Goal: Task Accomplishment & Management: Complete application form

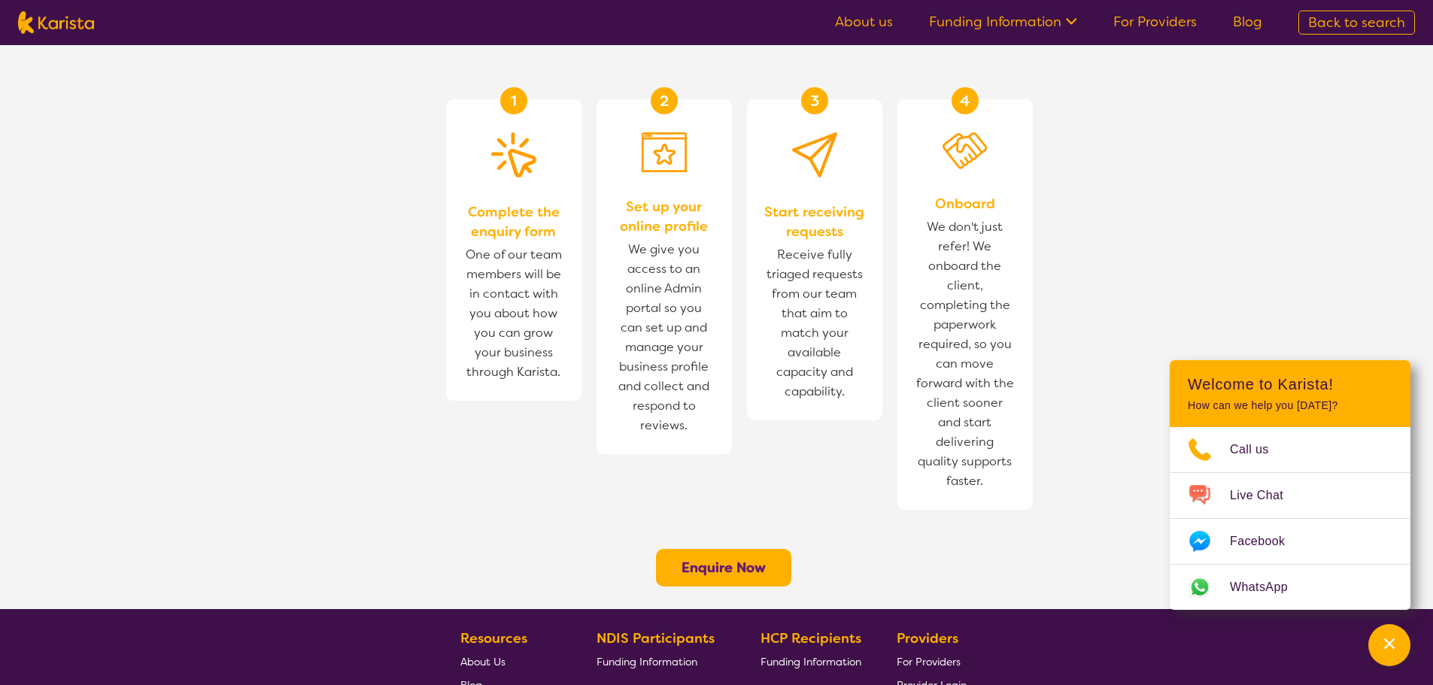
scroll to position [1129, 0]
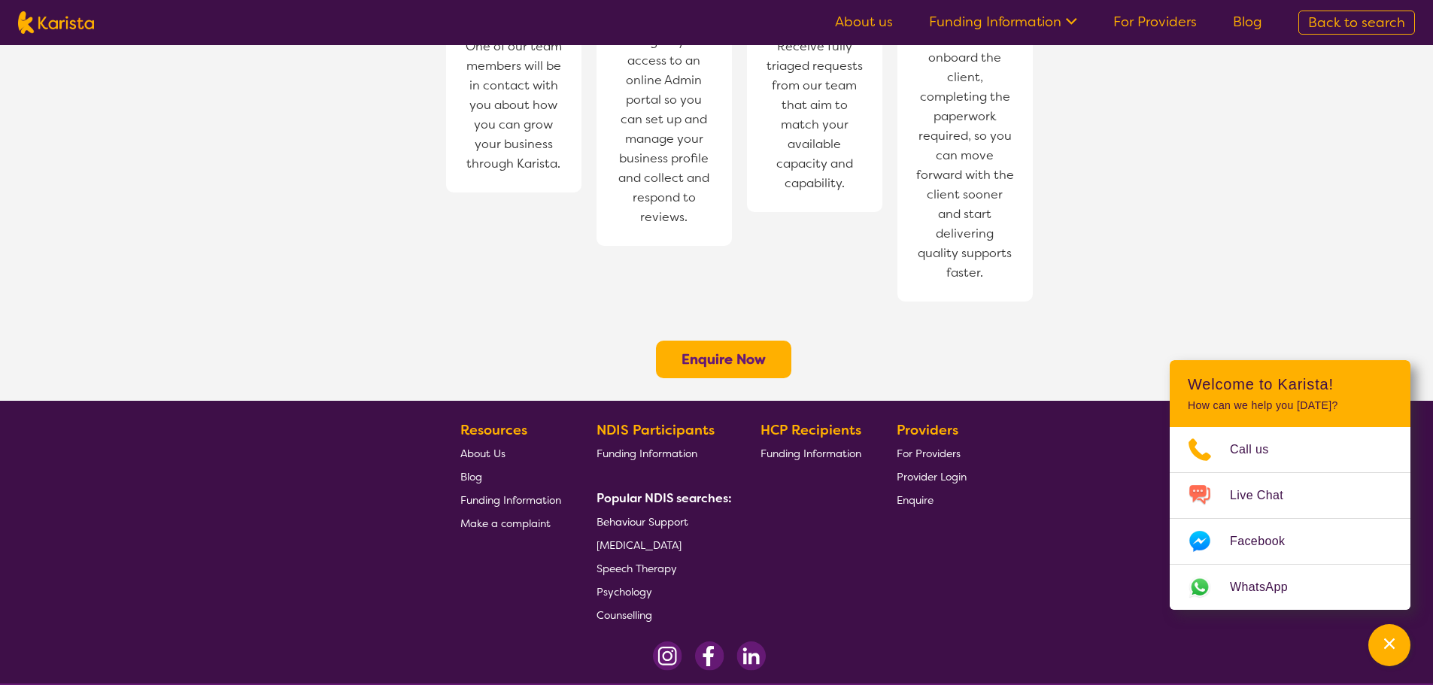
click at [724, 341] on button "Enquire Now" at bounding box center [723, 360] width 135 height 38
click at [729, 350] on b "Enquire Now" at bounding box center [723, 359] width 84 height 18
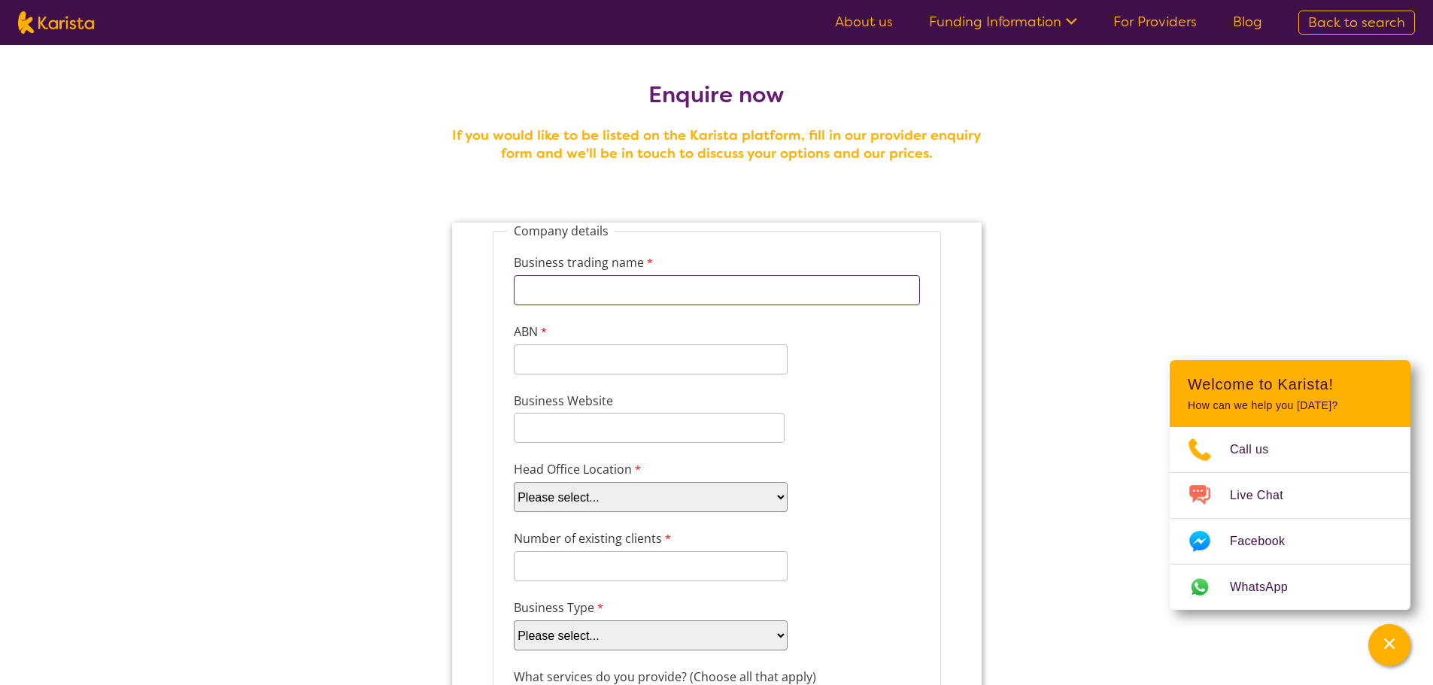
click at [697, 278] on input "Business trading name" at bounding box center [716, 290] width 406 height 30
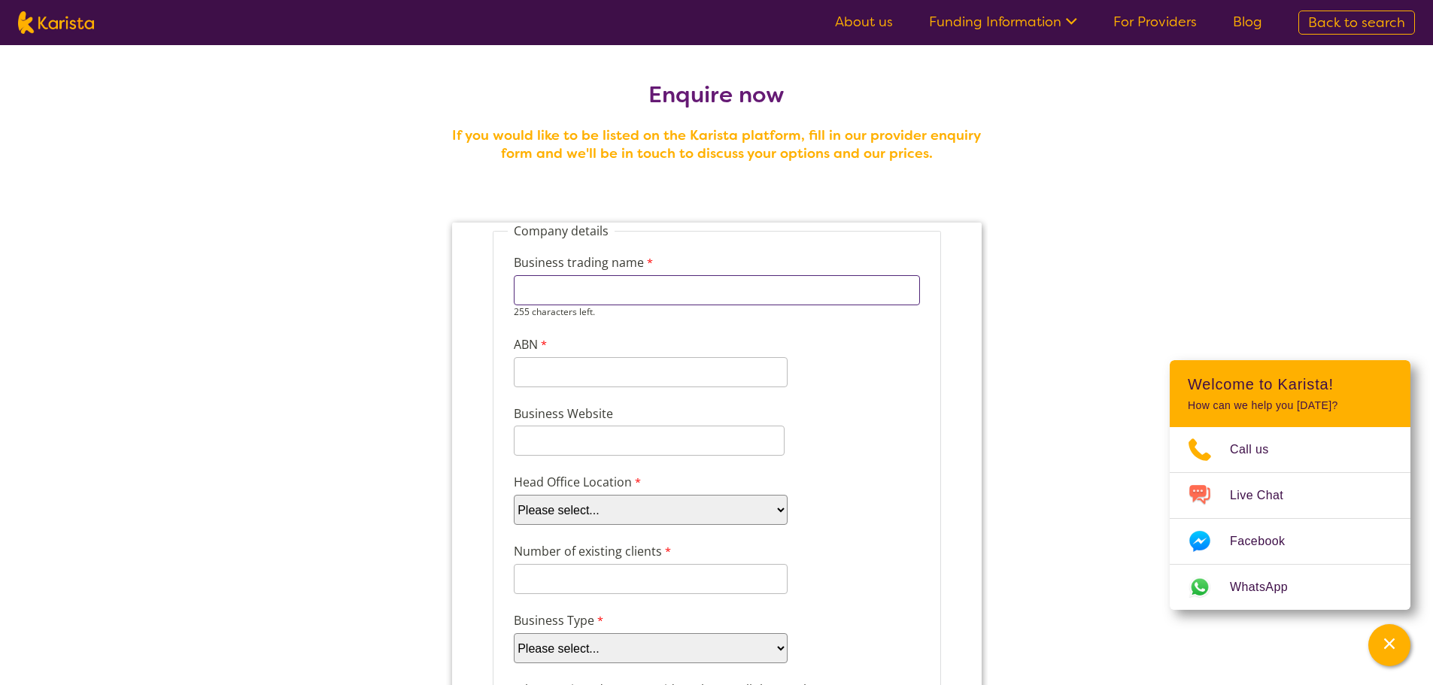
type input "Haven Disability Services WA Pty Ltd"
click at [629, 366] on input "ABN" at bounding box center [650, 372] width 274 height 30
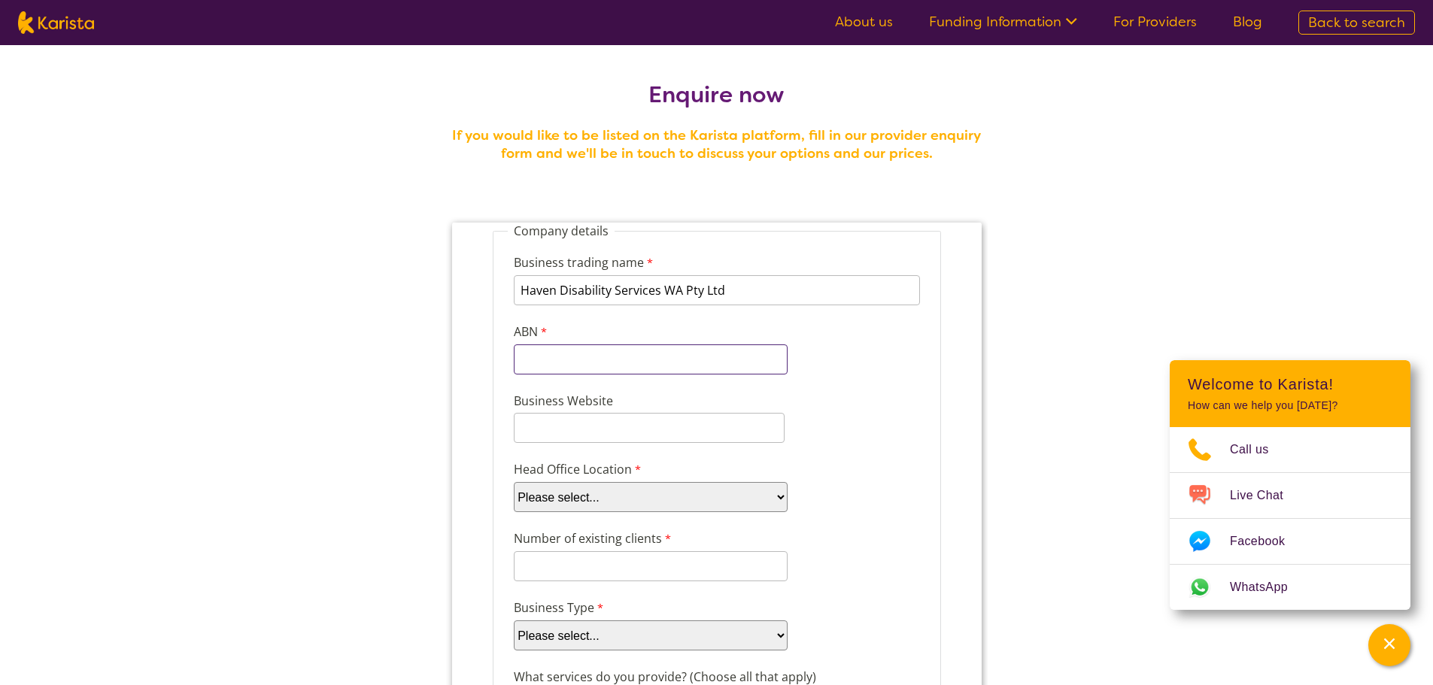
click at [641, 351] on input "ABN" at bounding box center [650, 359] width 274 height 30
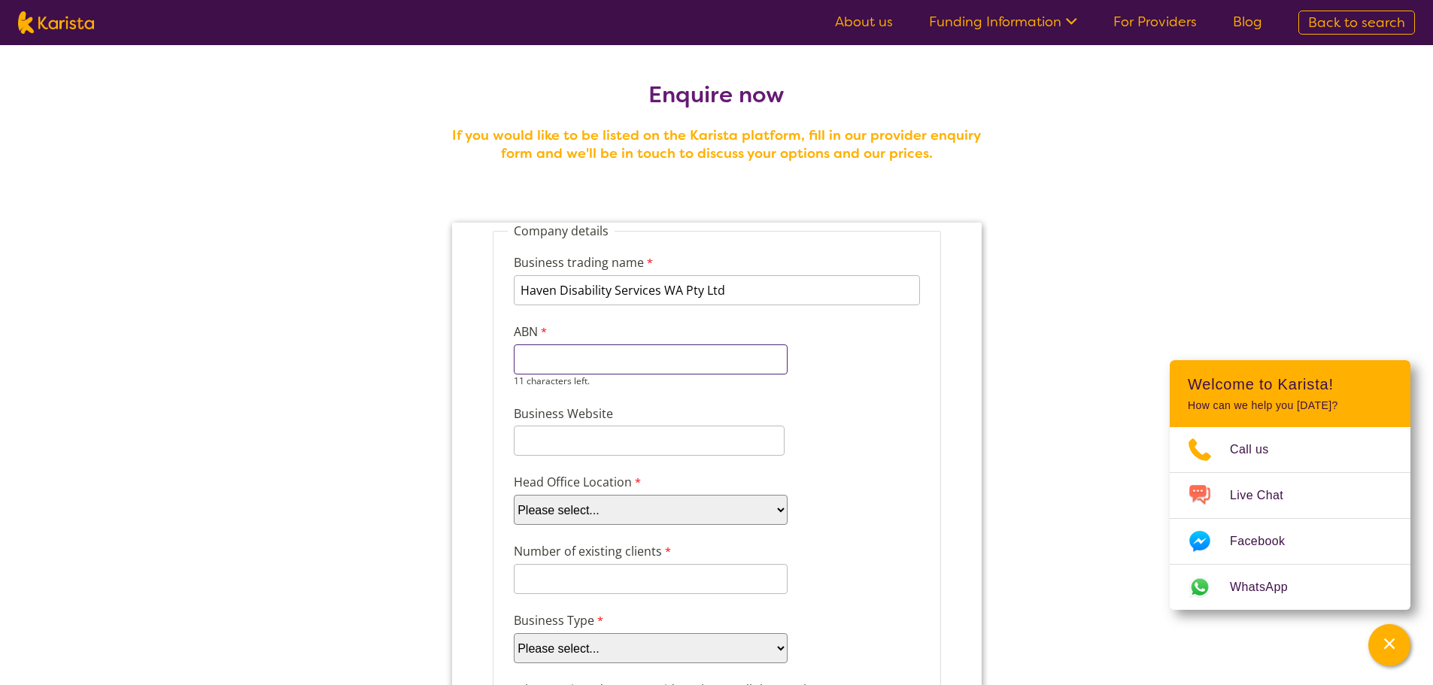
paste input "92 667 017"
click at [536, 360] on input "92 667 017" at bounding box center [650, 359] width 274 height 30
type input "92667017807"
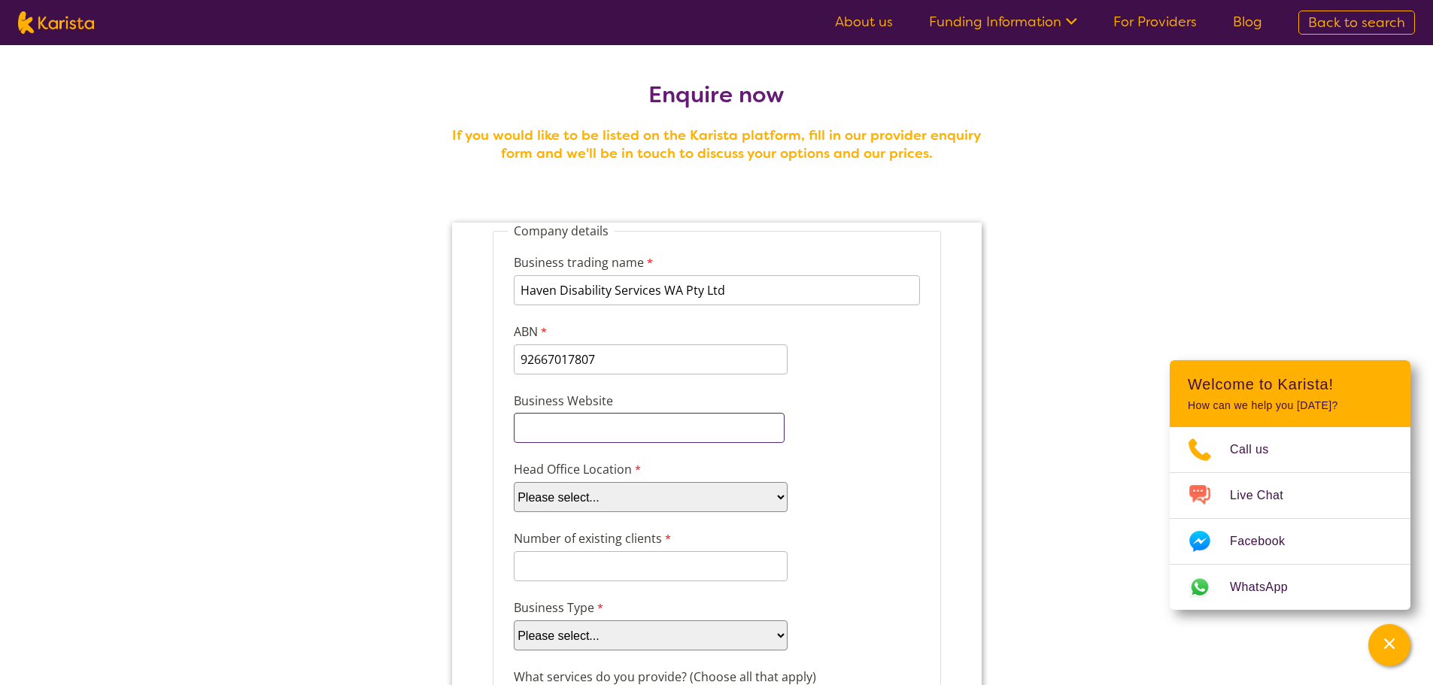
click at [539, 435] on input "Business Website" at bounding box center [648, 428] width 271 height 30
paste input "https://www.haven-ot.com/"
type input "https://www.haven-ot.com/"
click at [576, 506] on select "Please select... ACT NSW NT QLD SA TAS VIC WA" at bounding box center [650, 497] width 274 height 30
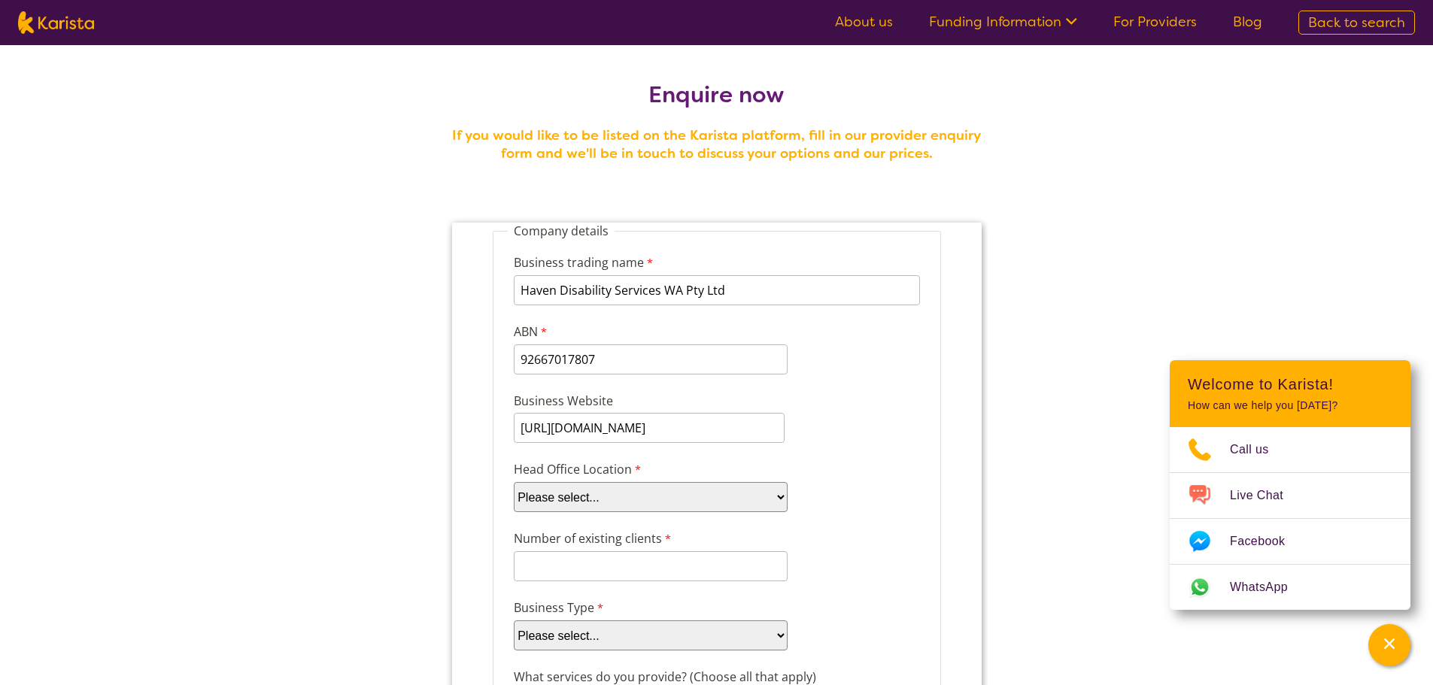
select select "tfa_101"
click at [513, 482] on select "Please select... ACT NSW NT QLD SA TAS VIC WA" at bounding box center [650, 497] width 274 height 30
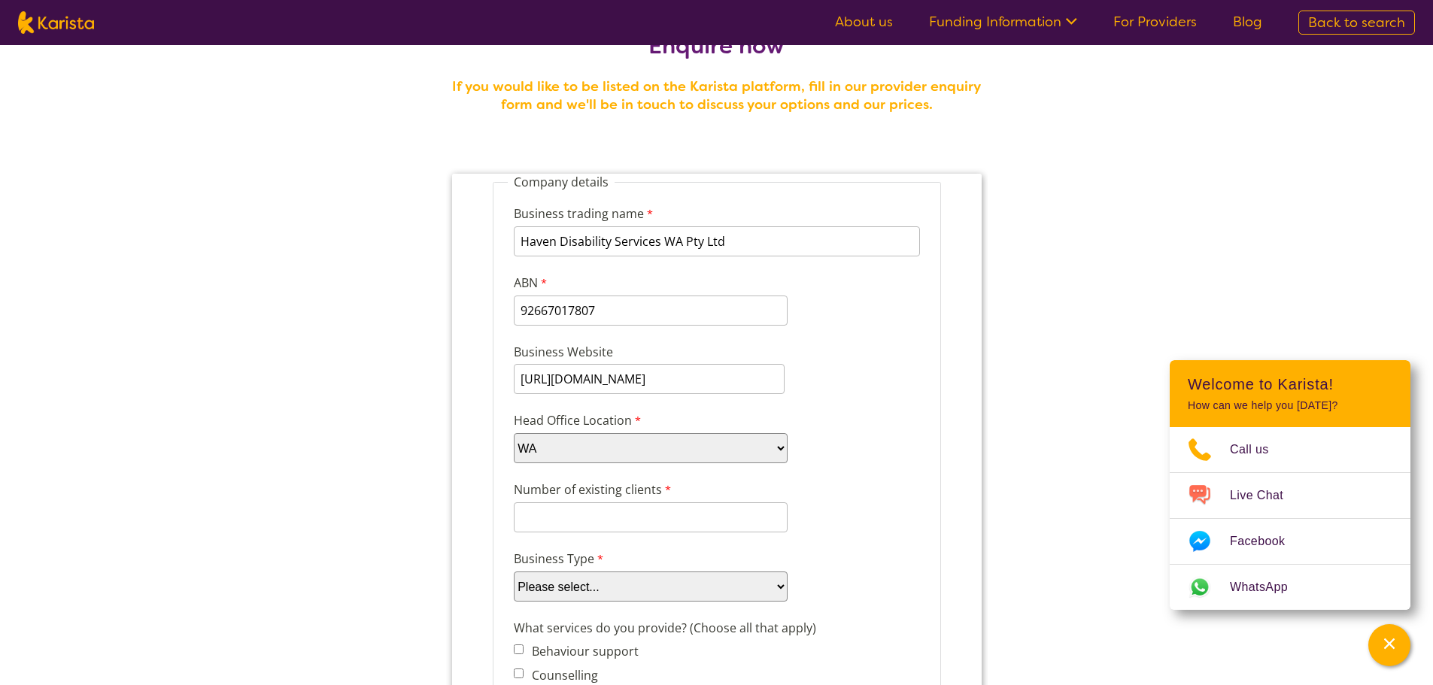
scroll to position [75, 0]
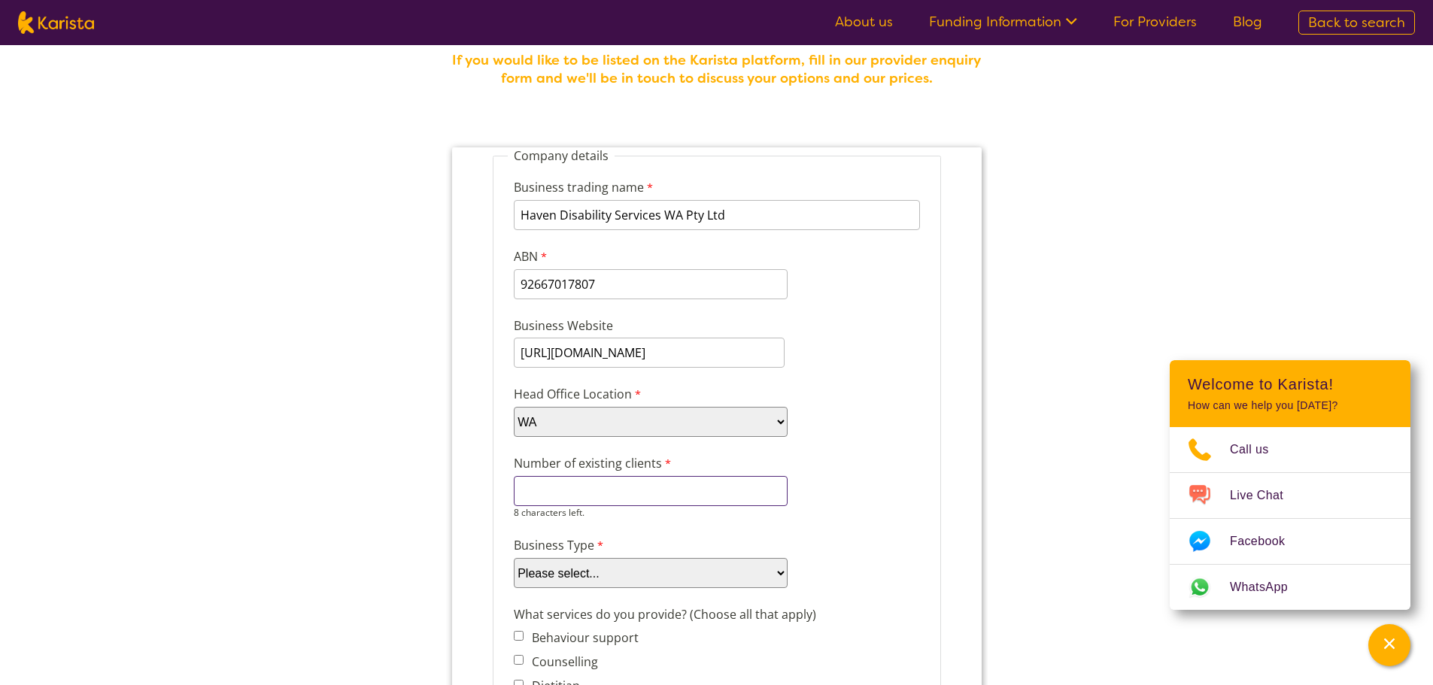
click at [642, 497] on input "Number of existing clients" at bounding box center [650, 491] width 274 height 30
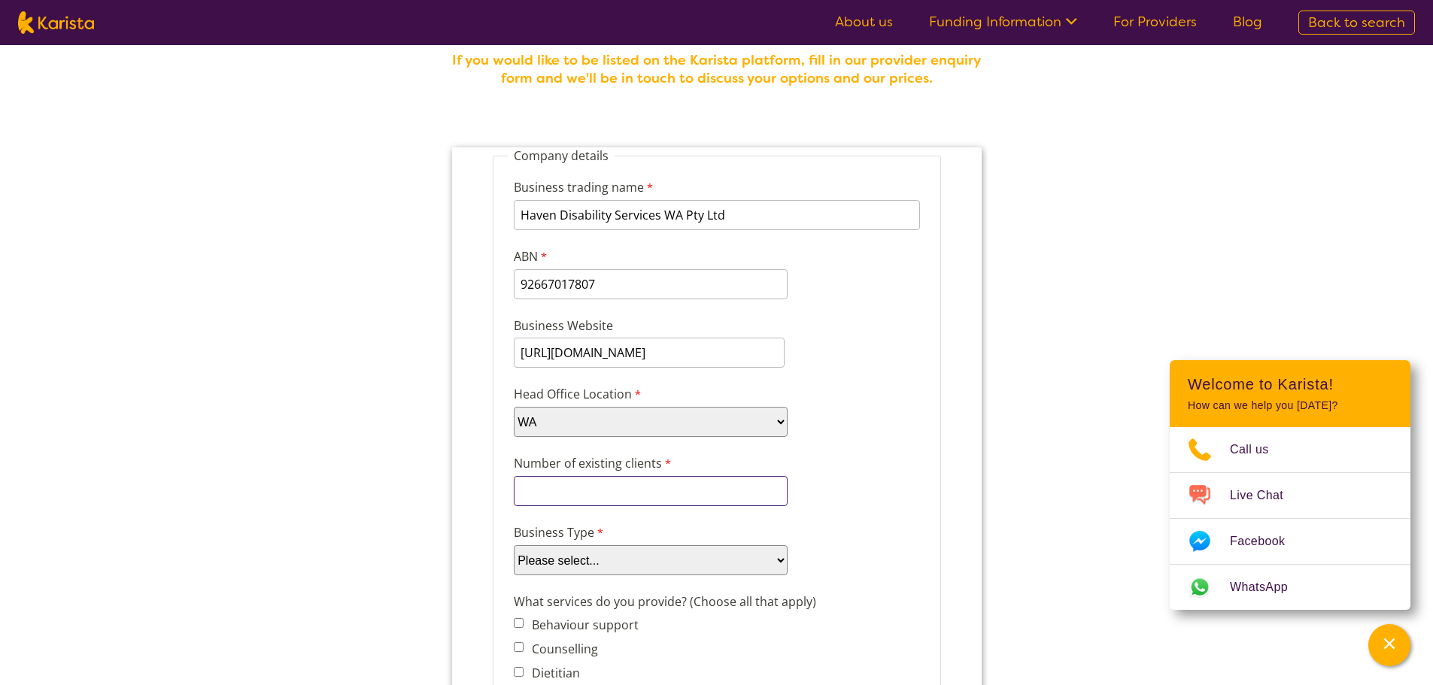
click at [643, 503] on input "Number of existing clients" at bounding box center [650, 491] width 274 height 30
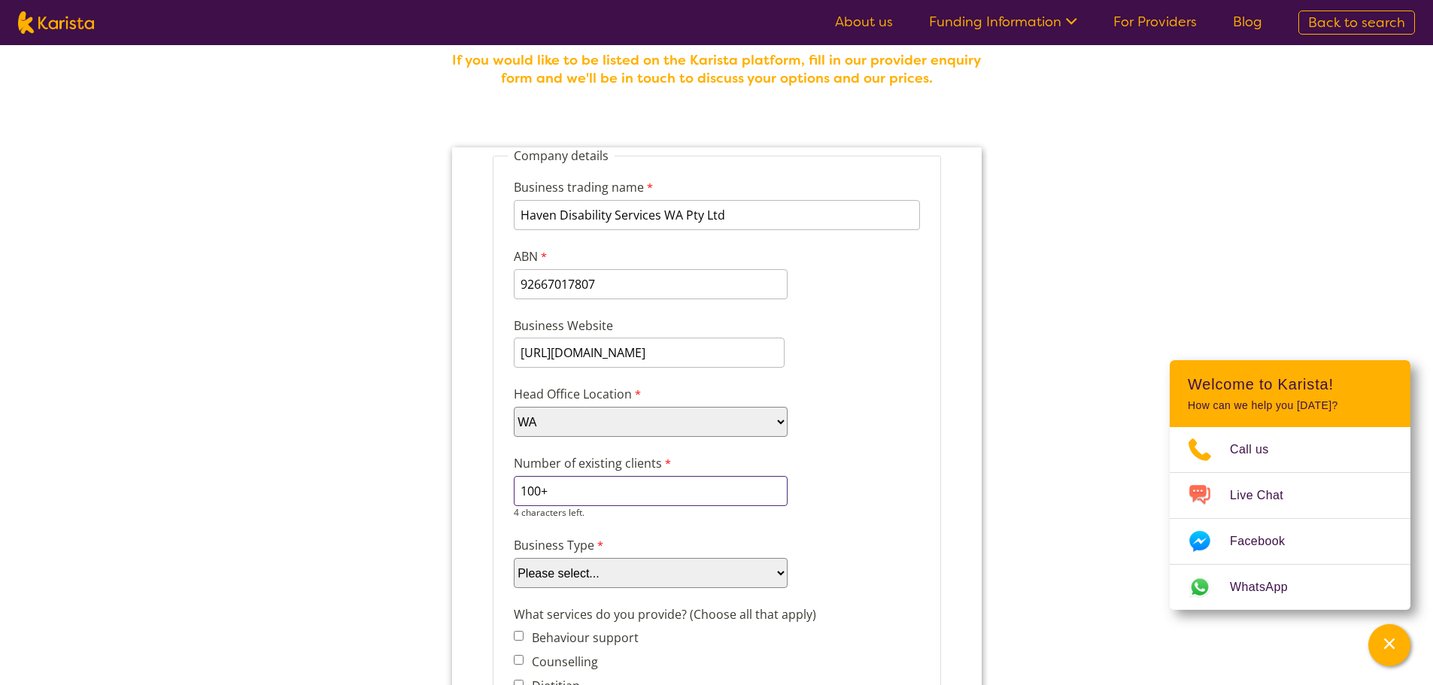
type input "100+"
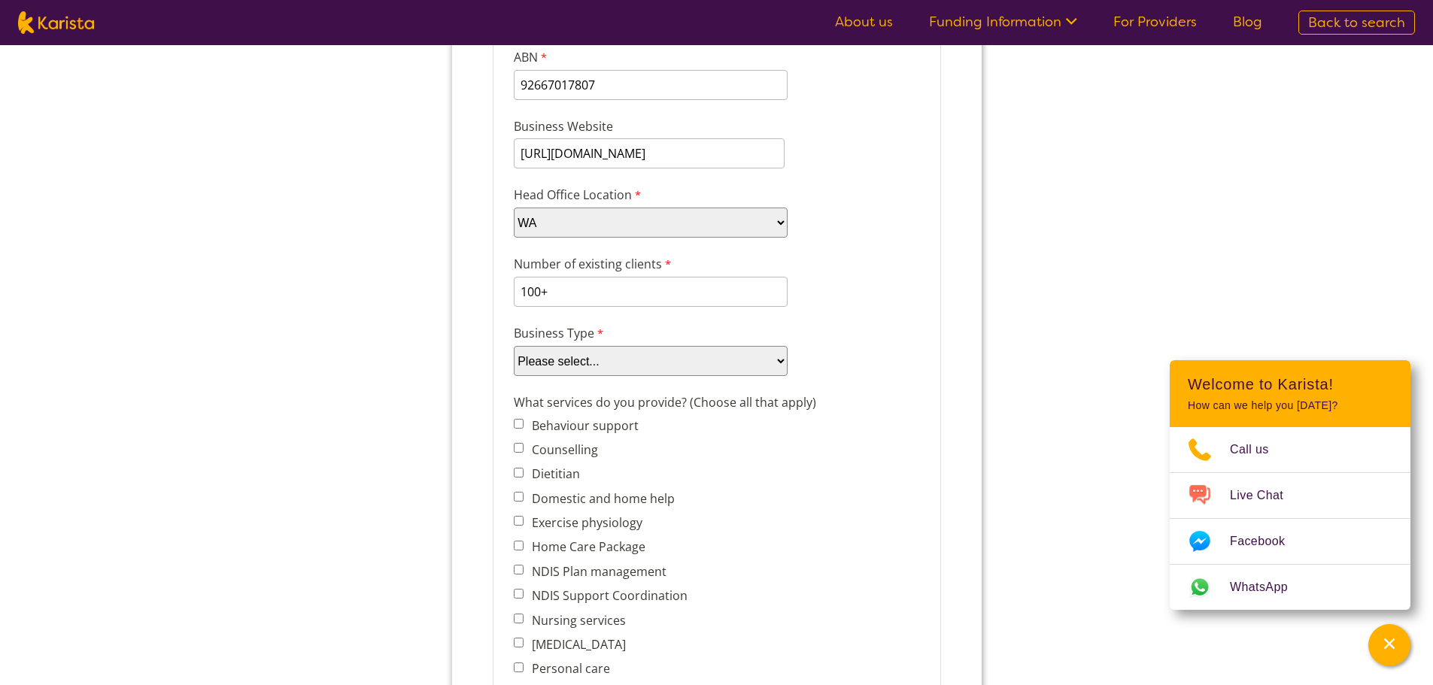
scroll to position [301, 0]
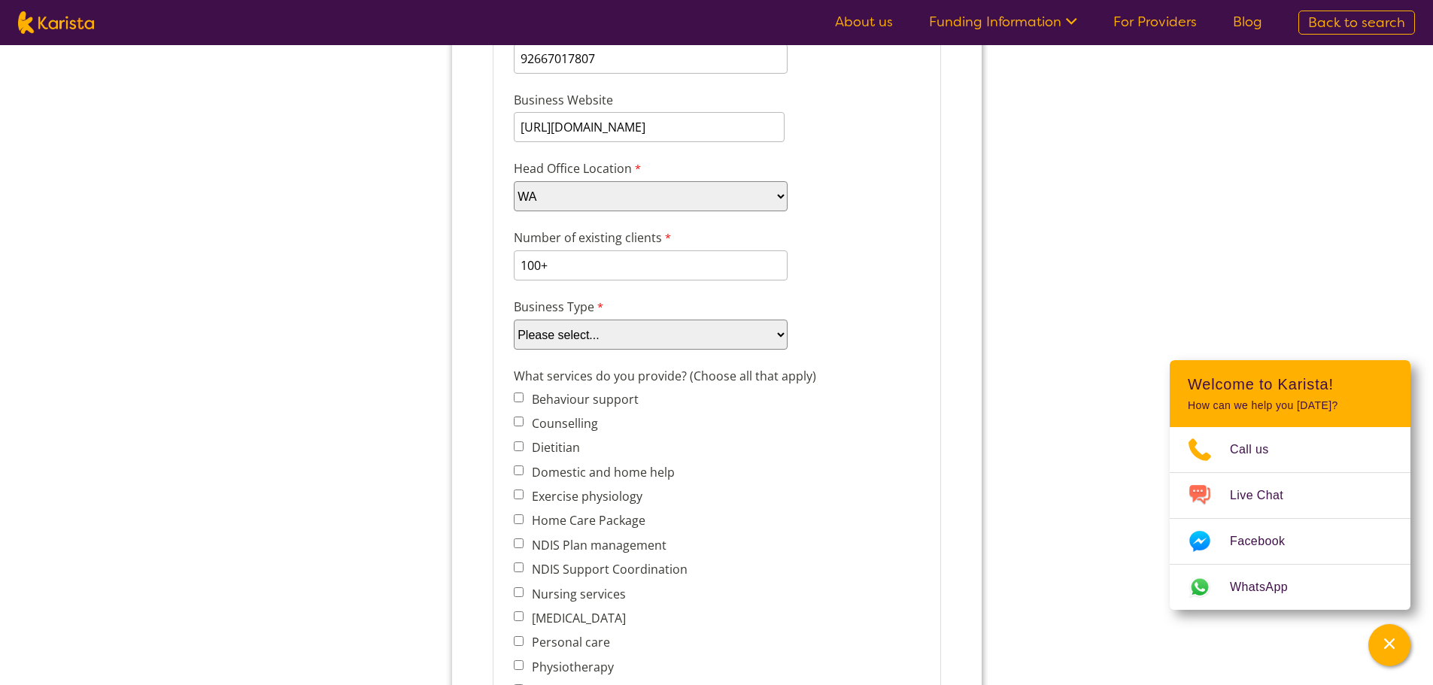
click at [753, 330] on select "Please select... Company Individual/Sole Trader Other (please specify)" at bounding box center [650, 335] width 274 height 30
click at [513, 350] on select "Please select... Company Individual/Sole Trader Other (please specify)" at bounding box center [650, 335] width 274 height 30
click at [553, 336] on select "Please select... Company Individual/Sole Trader Other (please specify)" at bounding box center [650, 335] width 274 height 30
select select "tfa_87"
click at [513, 350] on select "Please select... Company Individual/Sole Trader Other (please specify)" at bounding box center [650, 335] width 274 height 30
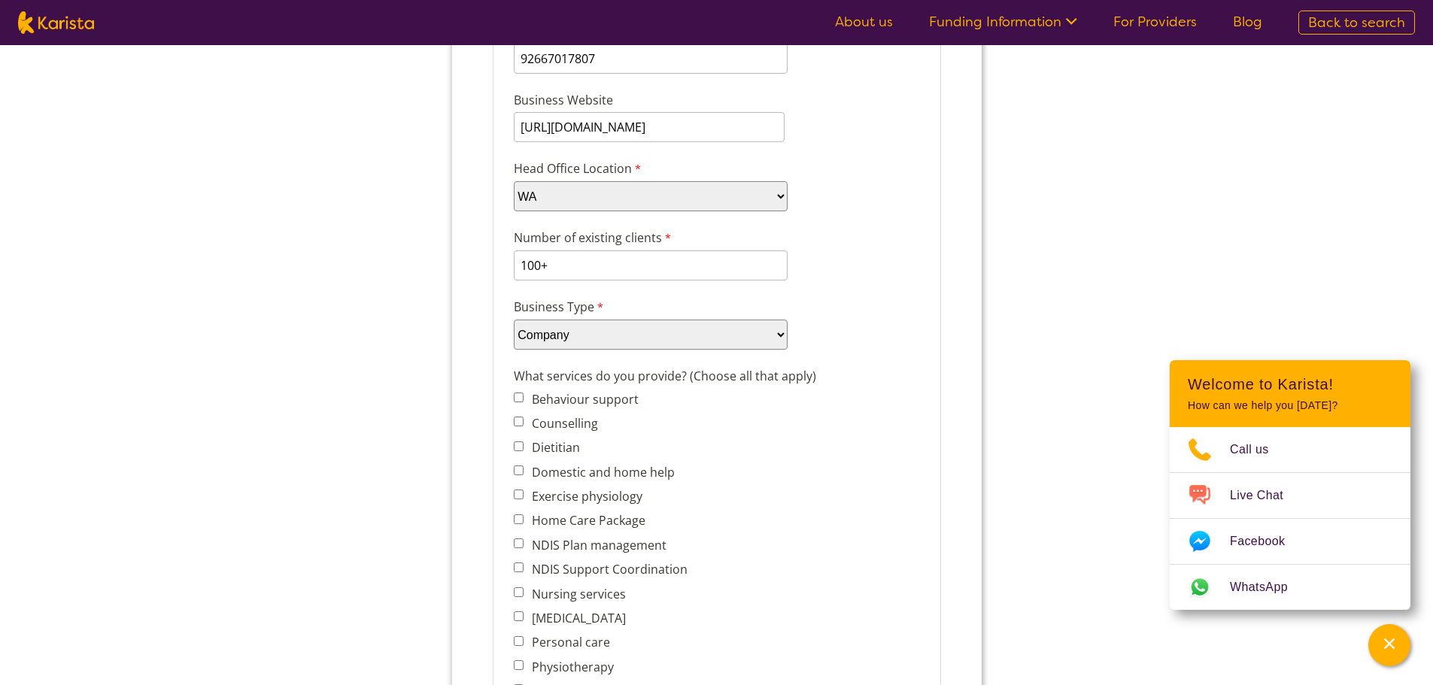
click at [795, 509] on div "What services do you provide? (Choose all that apply) Behaviour support Counsel…" at bounding box center [716, 645] width 418 height 563
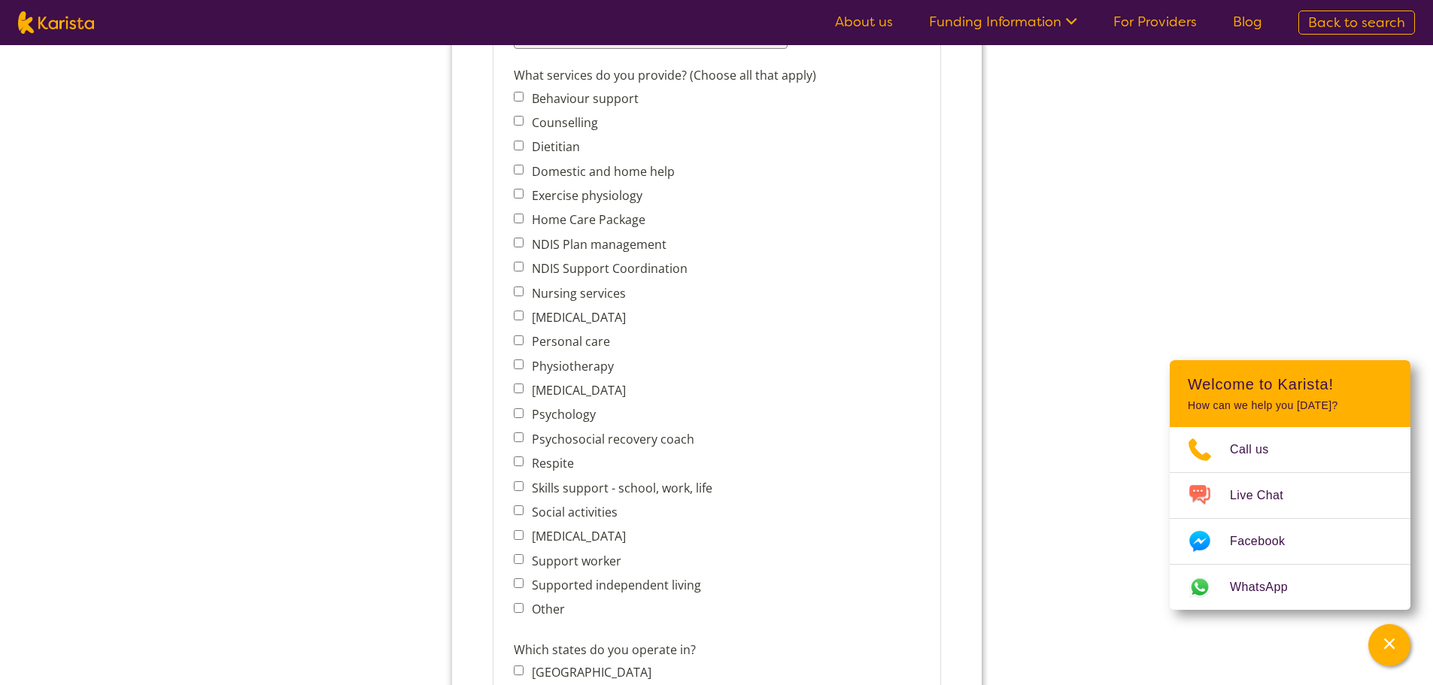
scroll to position [677, 0]
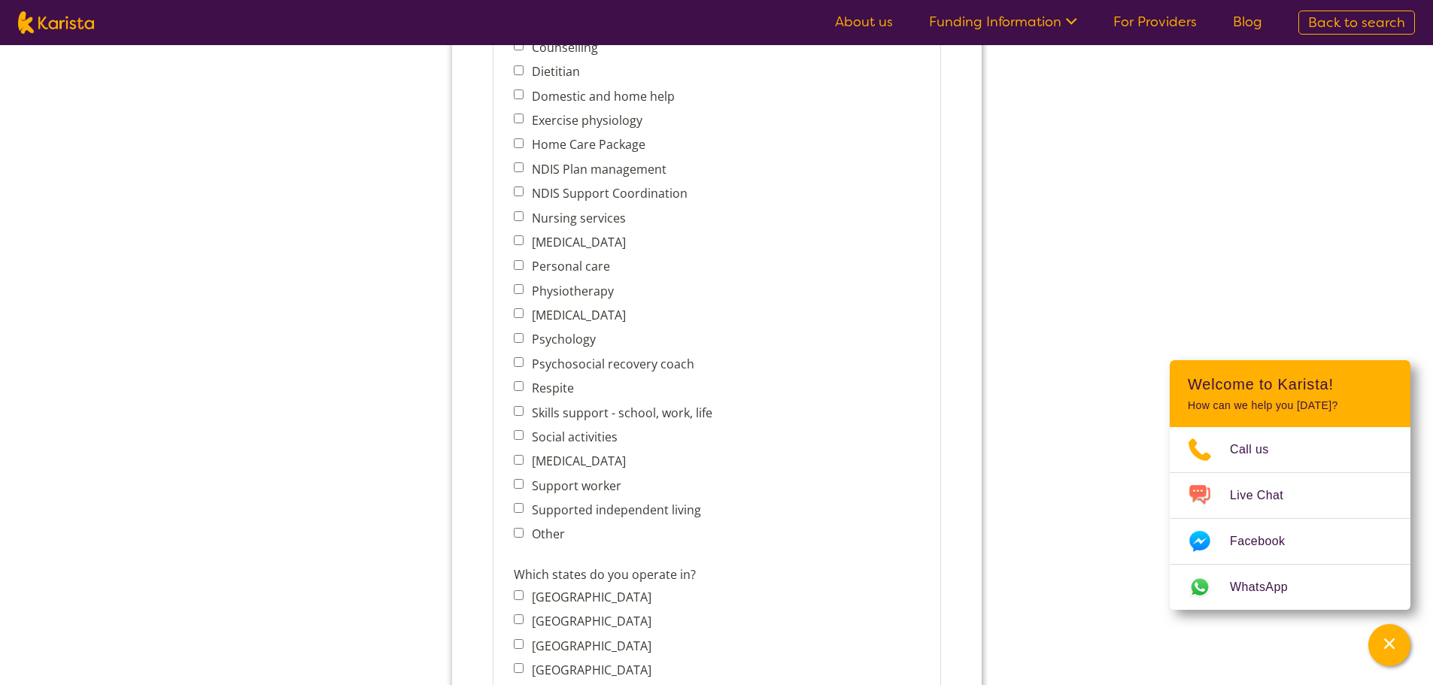
click at [624, 240] on label "[MEDICAL_DATA]" at bounding box center [575, 242] width 99 height 17
click at [523, 240] on input "[MEDICAL_DATA]" at bounding box center [518, 240] width 10 height 10
checkbox input "true"
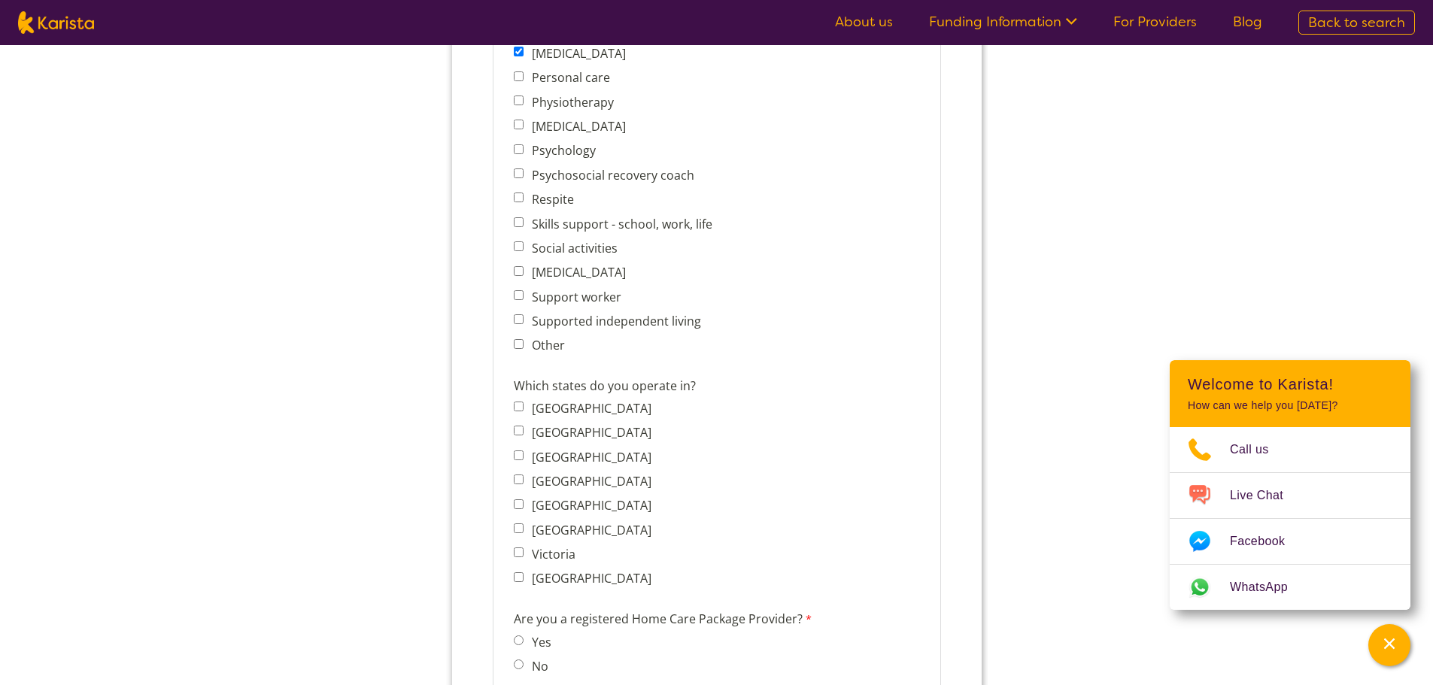
scroll to position [903, 0]
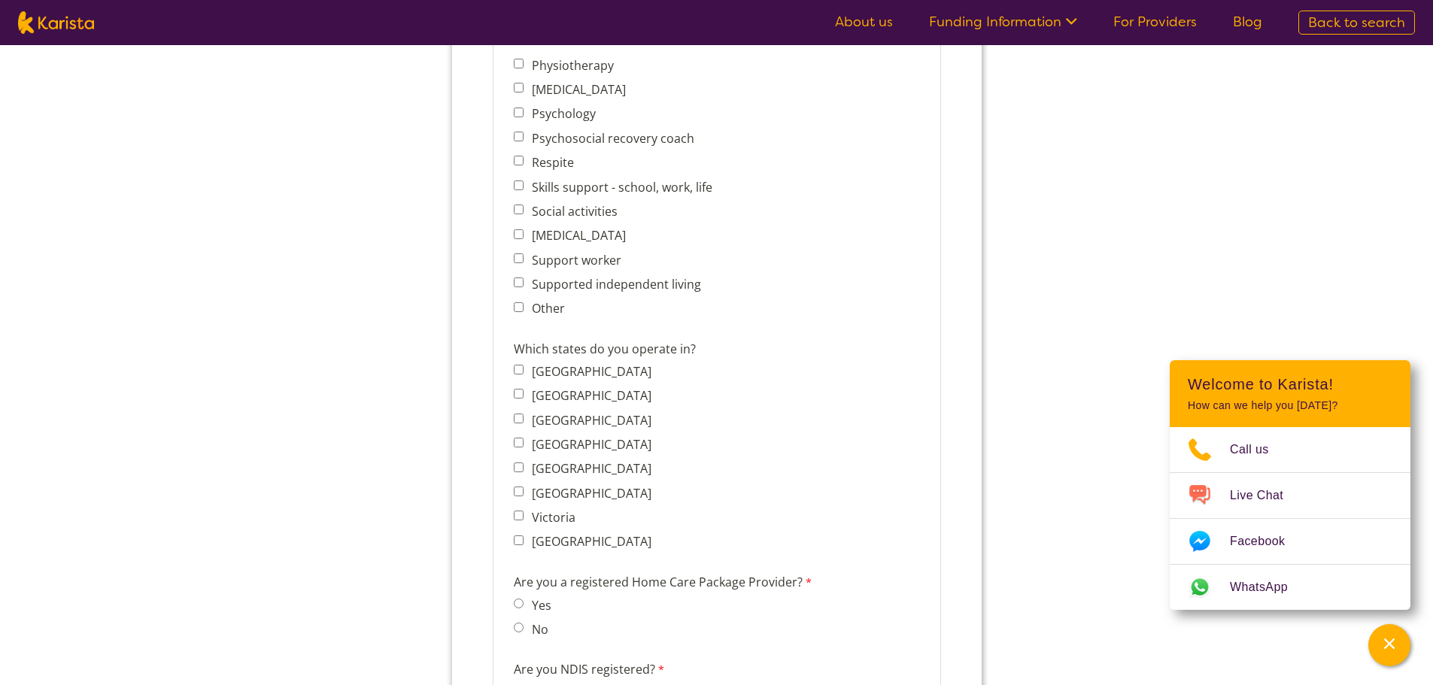
click at [586, 539] on label "Western Australia" at bounding box center [588, 541] width 124 height 17
click at [523, 539] on input "Western Australia" at bounding box center [518, 541] width 10 height 10
checkbox input "true"
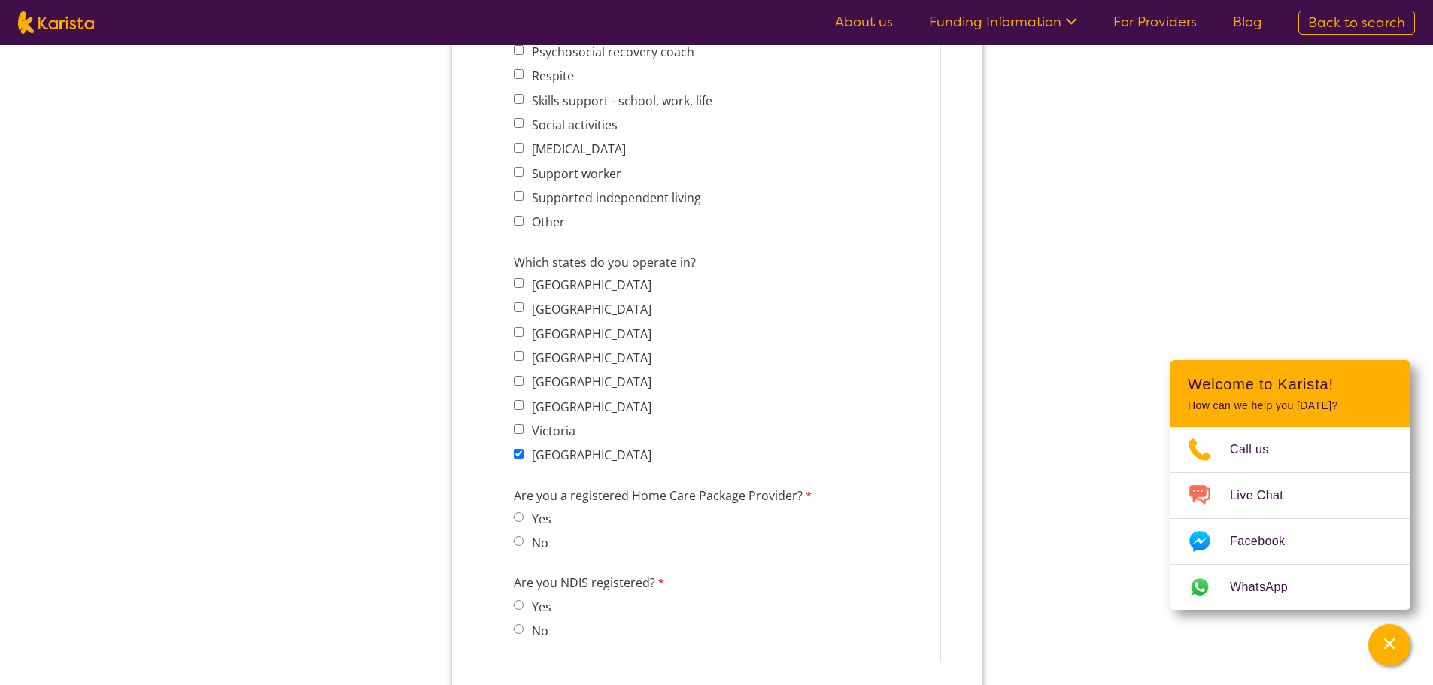
scroll to position [1128, 0]
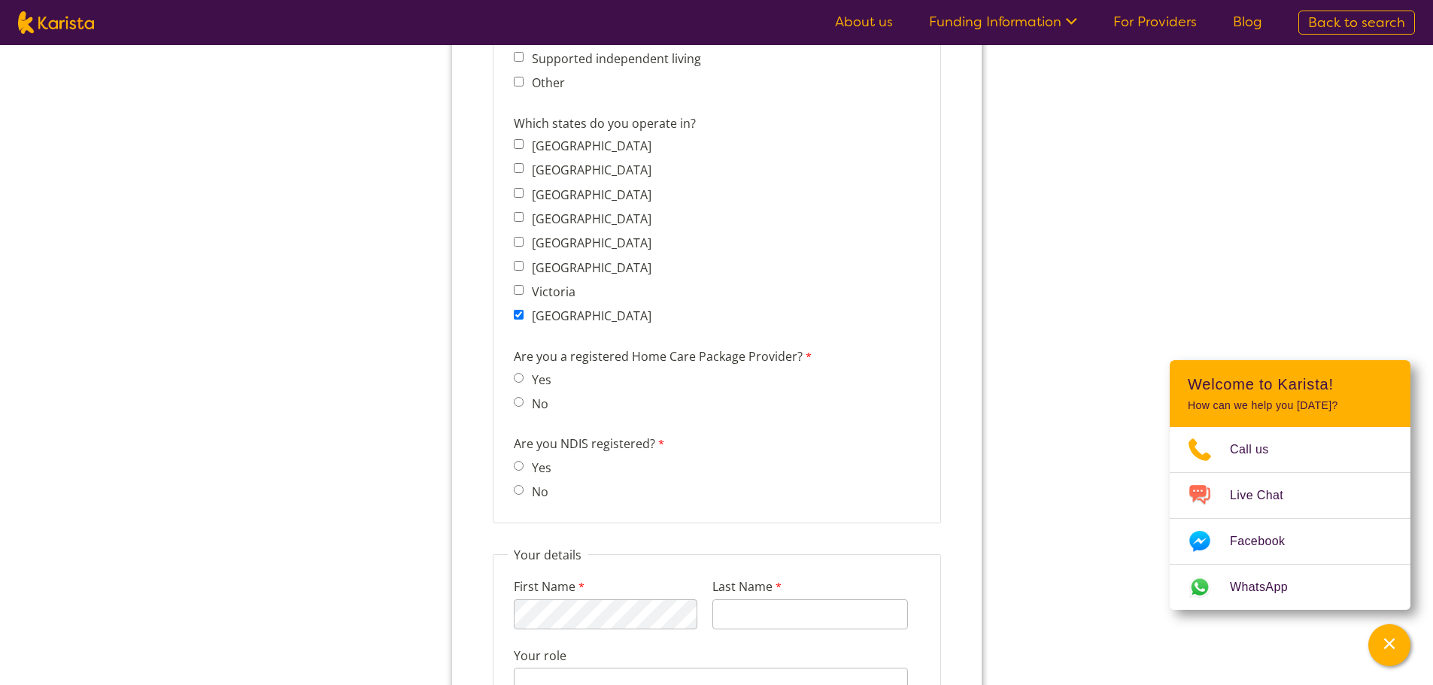
click at [524, 414] on span "No" at bounding box center [536, 403] width 46 height 21
click at [526, 404] on label "No" at bounding box center [536, 404] width 21 height 17
click at [523, 404] on input "No" at bounding box center [518, 402] width 10 height 10
radio input "true"
click at [536, 484] on label "No" at bounding box center [536, 492] width 21 height 17
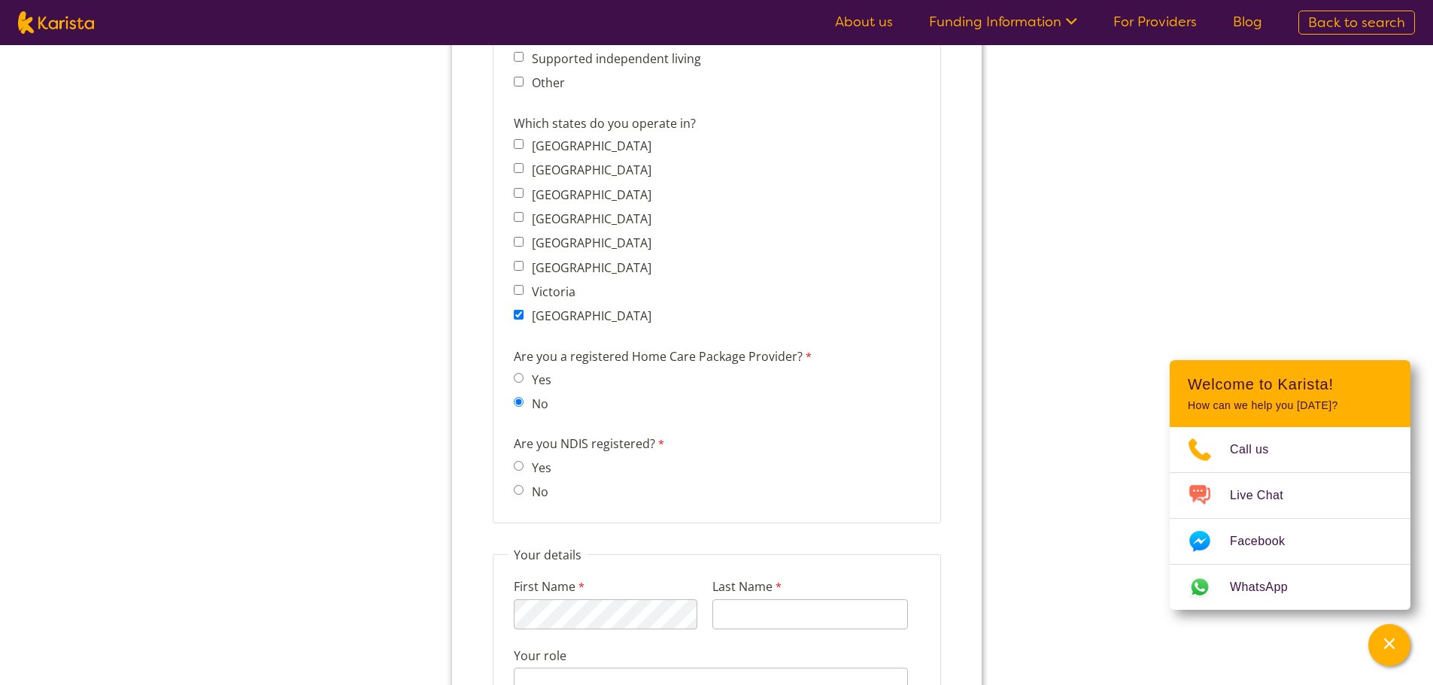
click at [523, 485] on input "No" at bounding box center [518, 490] width 10 height 10
radio input "true"
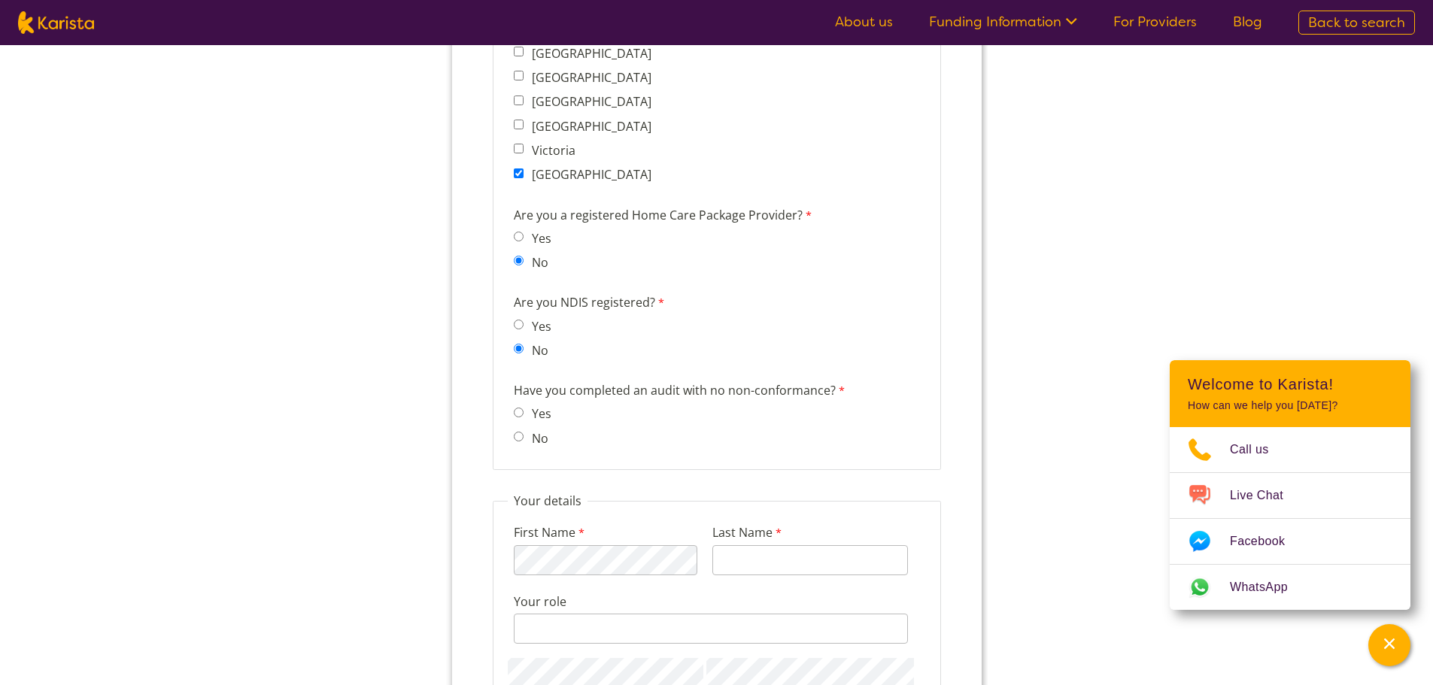
scroll to position [1279, 0]
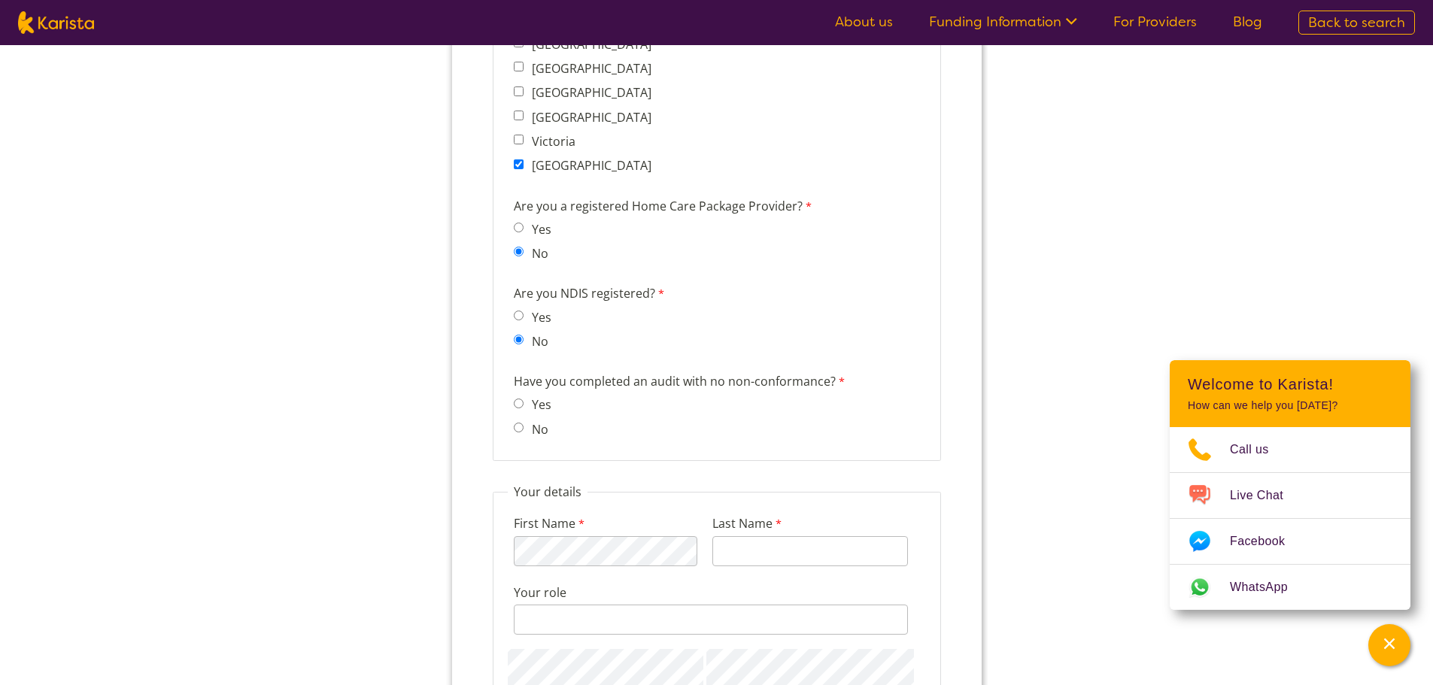
click at [532, 432] on label "No" at bounding box center [536, 429] width 21 height 17
click at [523, 432] on input "No" at bounding box center [518, 428] width 10 height 10
radio input "true"
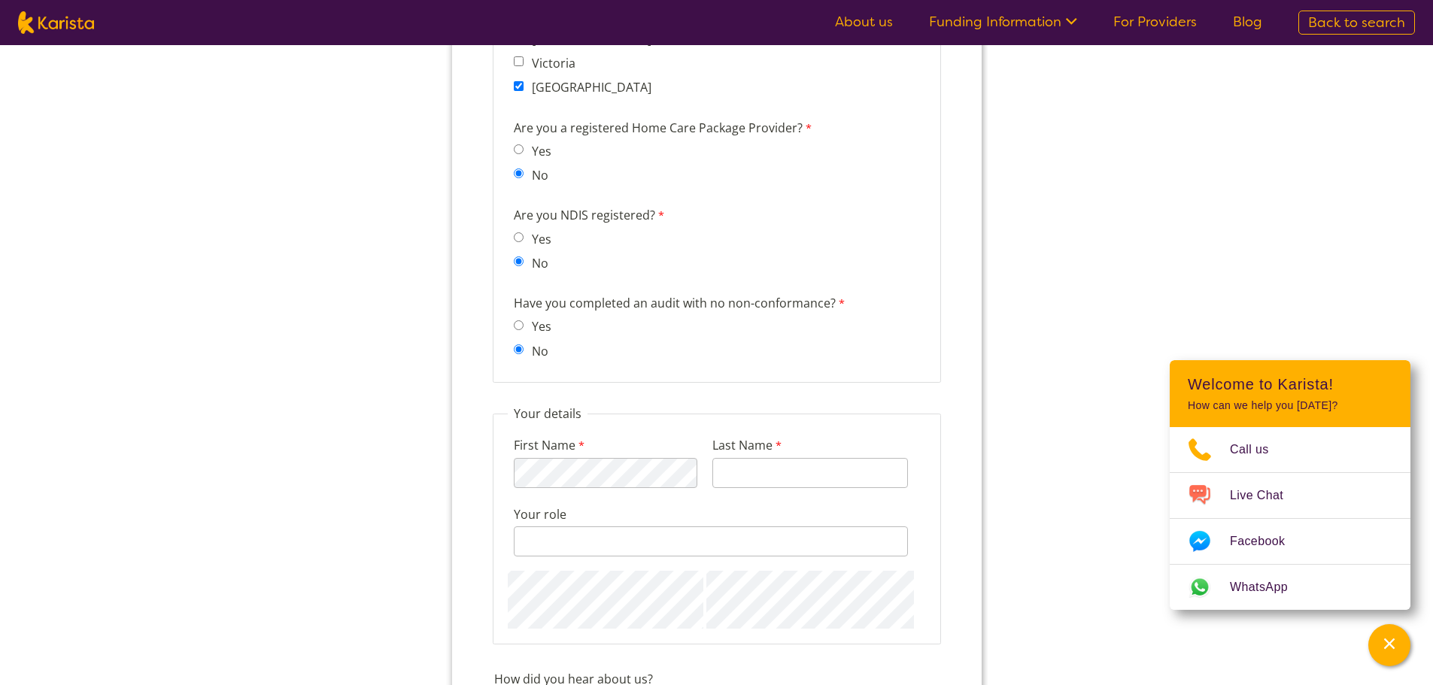
scroll to position [1504, 0]
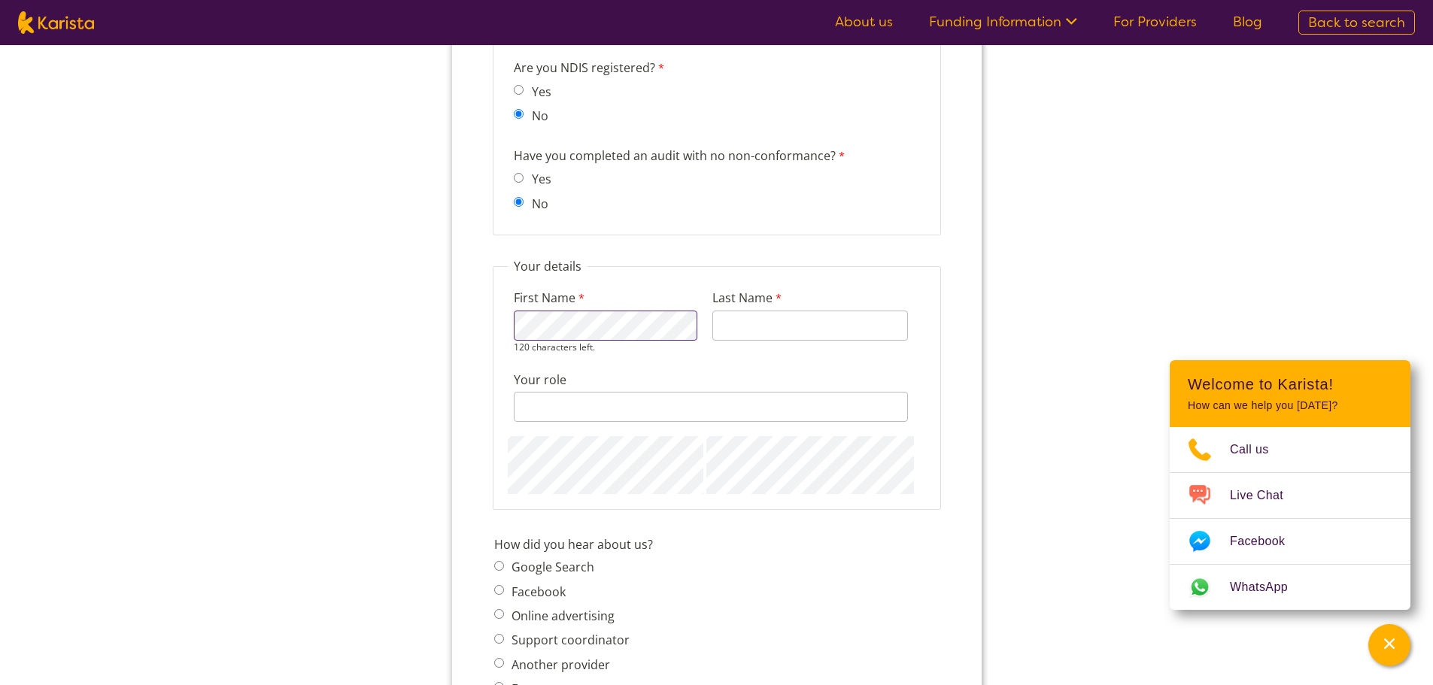
type input "Graham"
click at [539, 402] on input "Your role" at bounding box center [710, 407] width 394 height 30
type input "Co-Director"
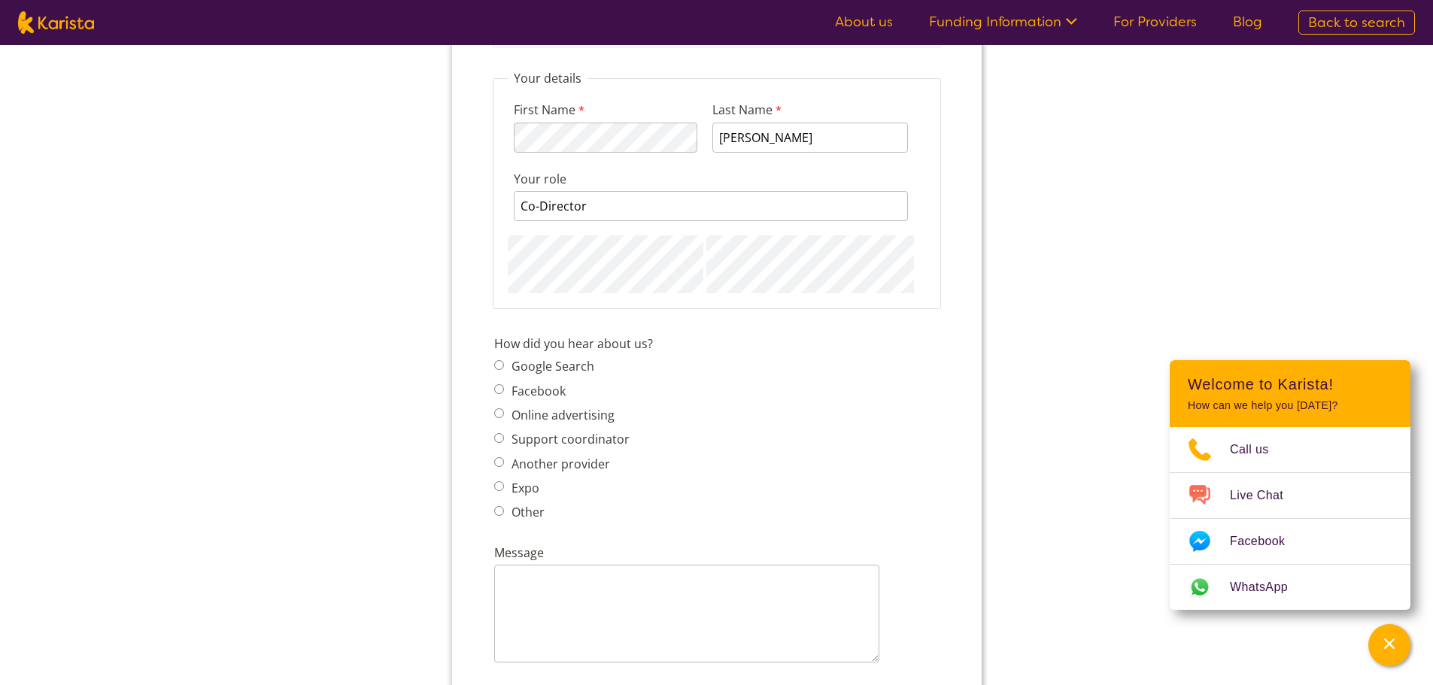
scroll to position [1730, 0]
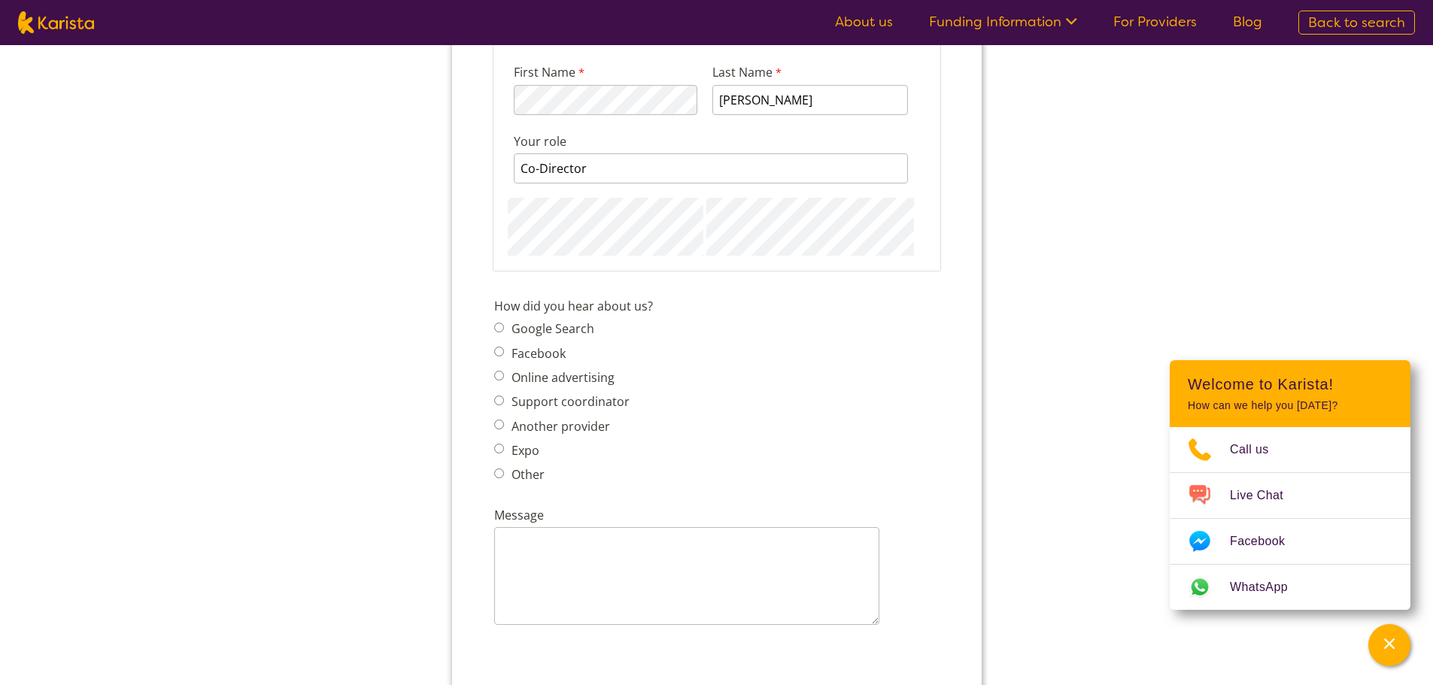
click at [624, 402] on label "Support coordinator" at bounding box center [567, 401] width 123 height 17
click at [503, 402] on input "Support coordinator" at bounding box center [498, 401] width 10 height 10
radio input "true"
click at [522, 478] on label "Other" at bounding box center [525, 474] width 38 height 17
click at [503, 478] on input "Other" at bounding box center [498, 474] width 10 height 10
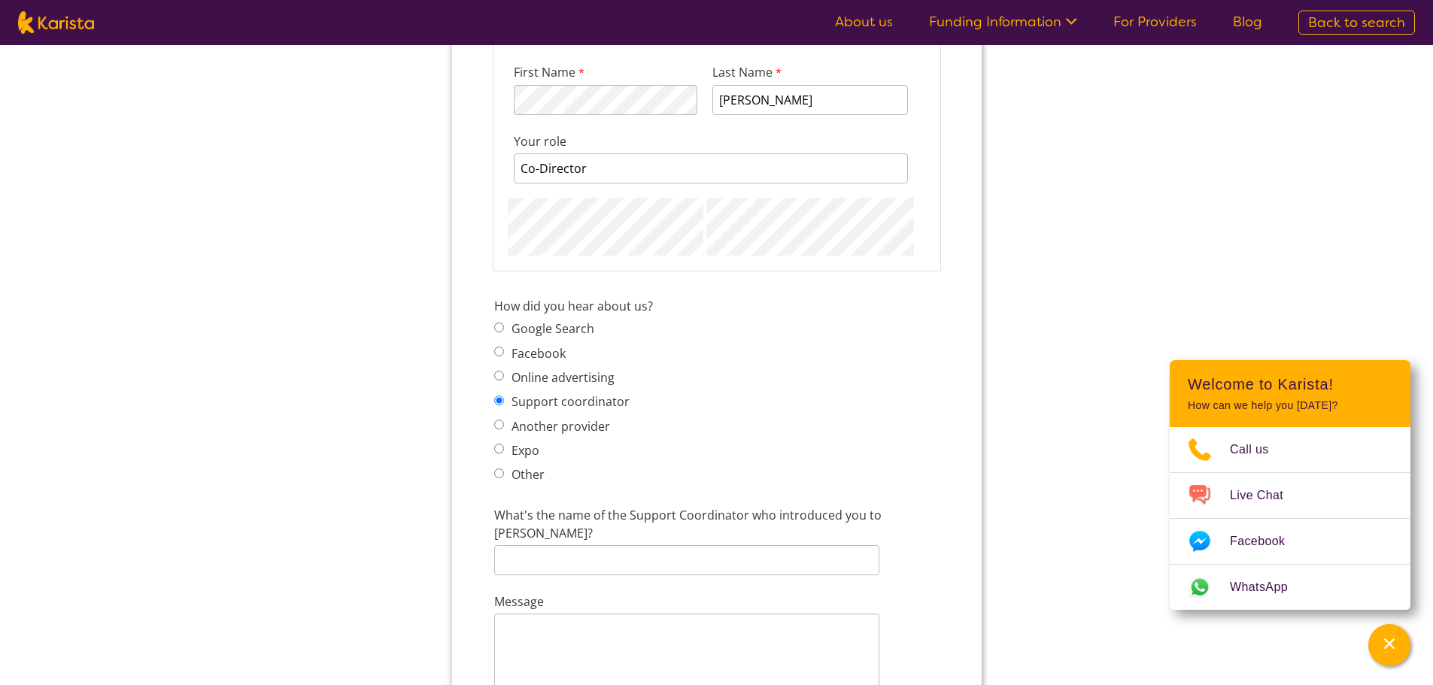
radio input "true"
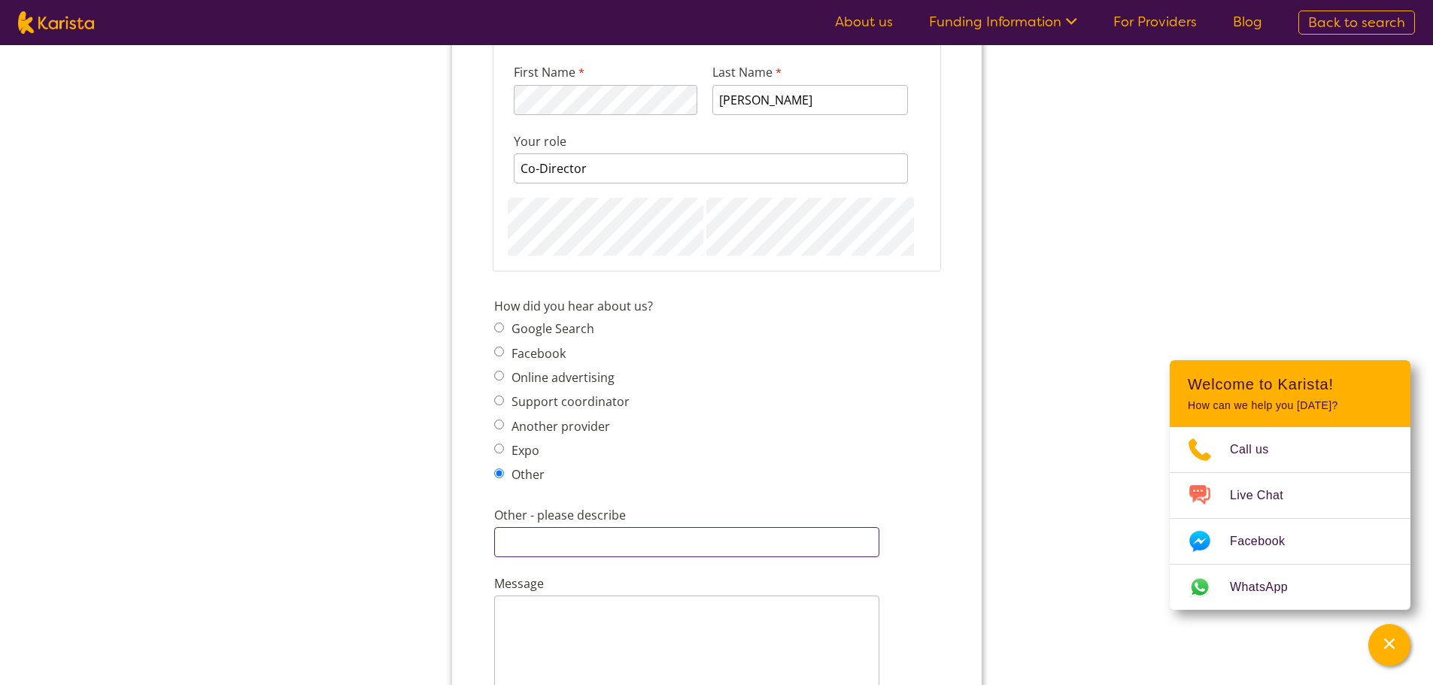
click at [566, 538] on input "Other - please describe" at bounding box center [685, 542] width 385 height 30
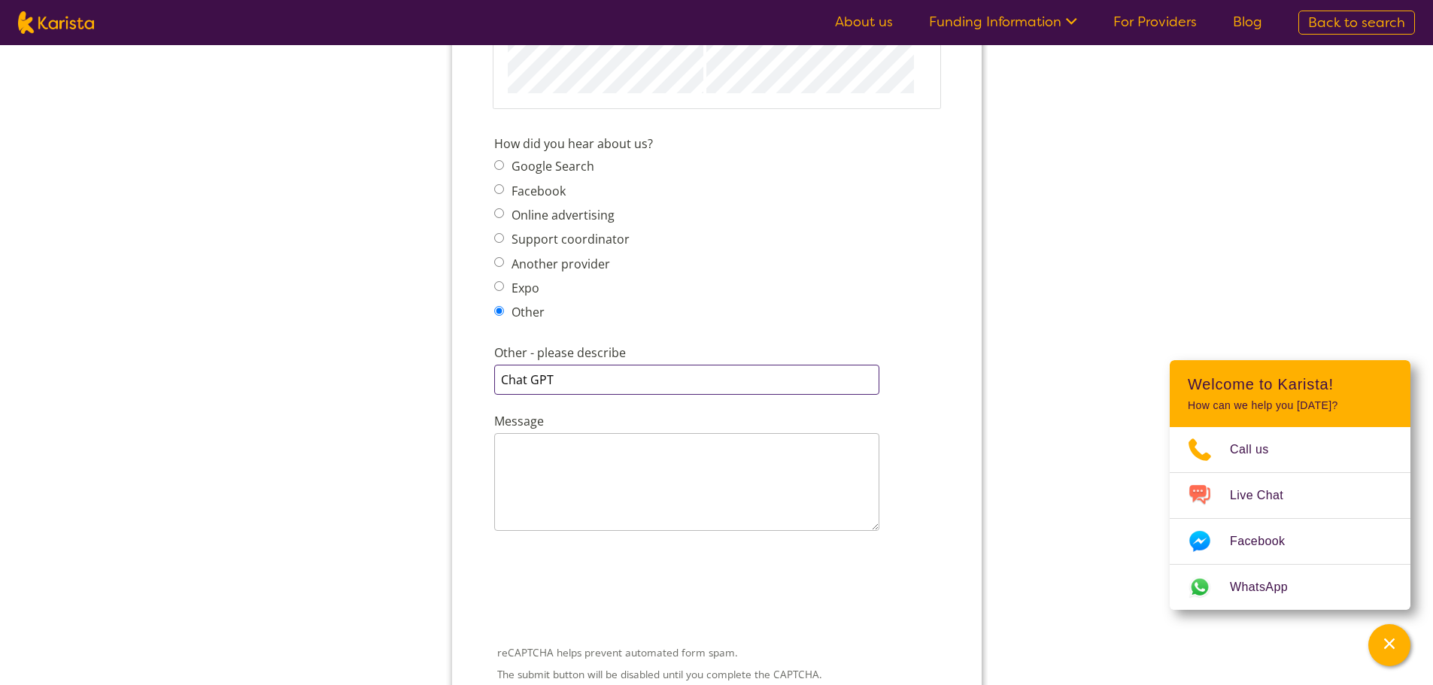
scroll to position [2106, 0]
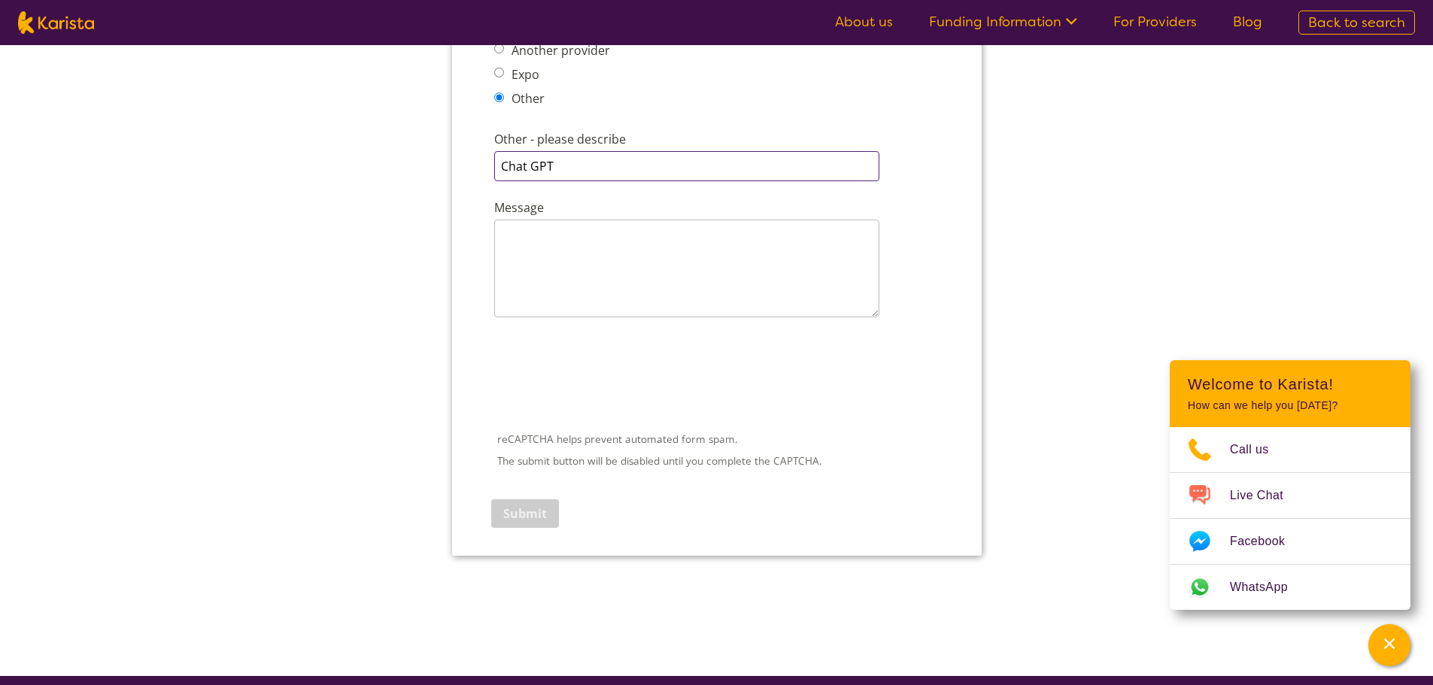
type input "Chat GPT"
click at [571, 220] on textarea "Message" at bounding box center [685, 269] width 385 height 98
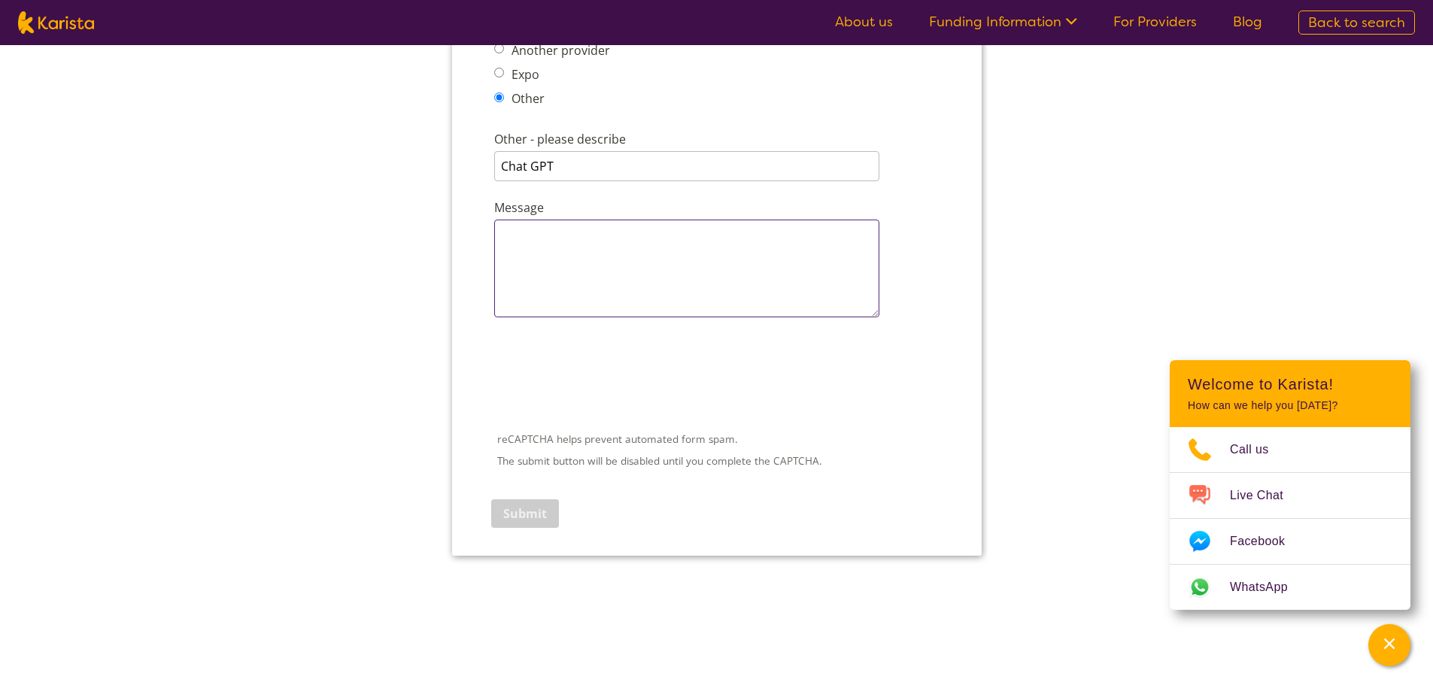
click at [575, 241] on textarea "Message" at bounding box center [685, 269] width 385 height 98
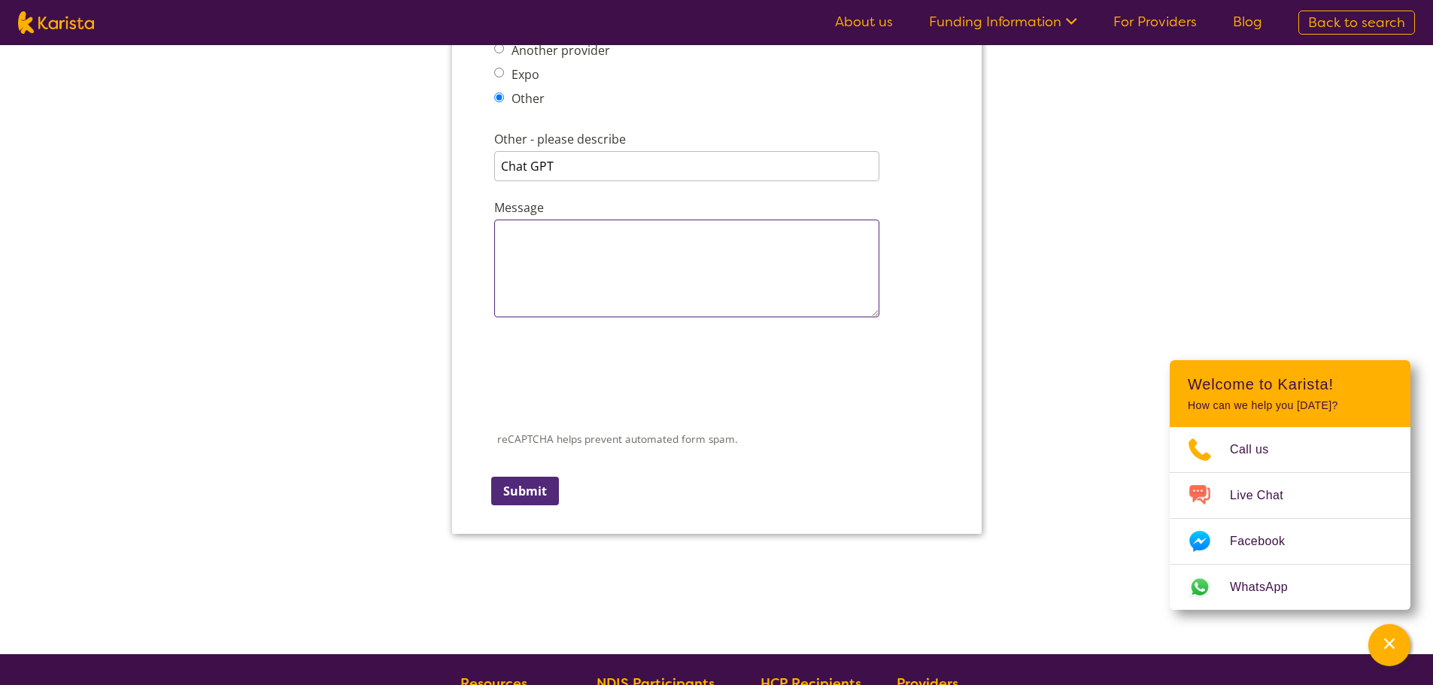
click at [601, 251] on textarea "Message" at bounding box center [685, 269] width 385 height 98
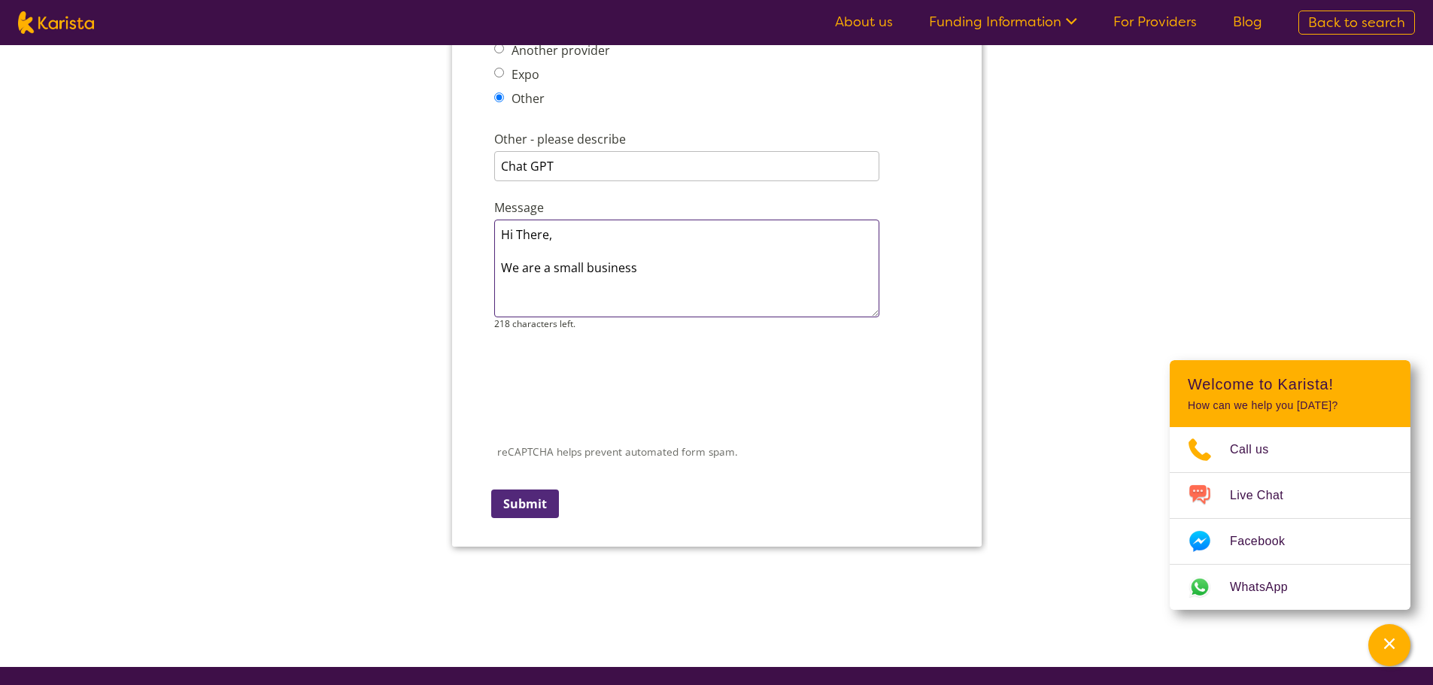
click at [748, 265] on textarea "Hi There, We are a small business" at bounding box center [685, 269] width 385 height 98
click at [516, 236] on textarea "Hi There, We are a small business" at bounding box center [685, 269] width 385 height 98
click at [517, 241] on textarea "Hi There, We are a small business" at bounding box center [685, 269] width 385 height 98
click at [737, 284] on textarea "Hi there, We are a small business" at bounding box center [685, 269] width 385 height 98
click at [818, 275] on textarea "Hi there, We are a small business, interested in listing with Karista." at bounding box center [685, 269] width 385 height 98
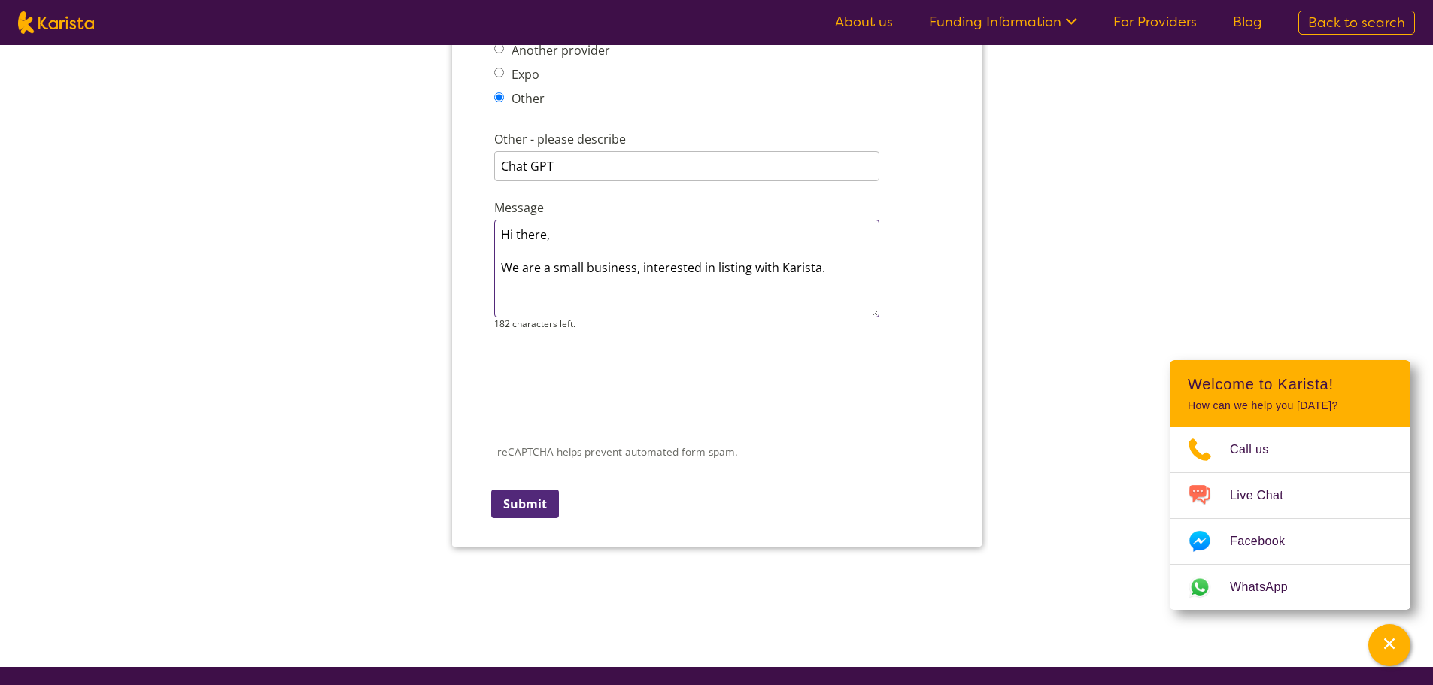
click at [827, 275] on textarea "Hi there, We are a small business, interested in listing with Karista." at bounding box center [685, 269] width 385 height 98
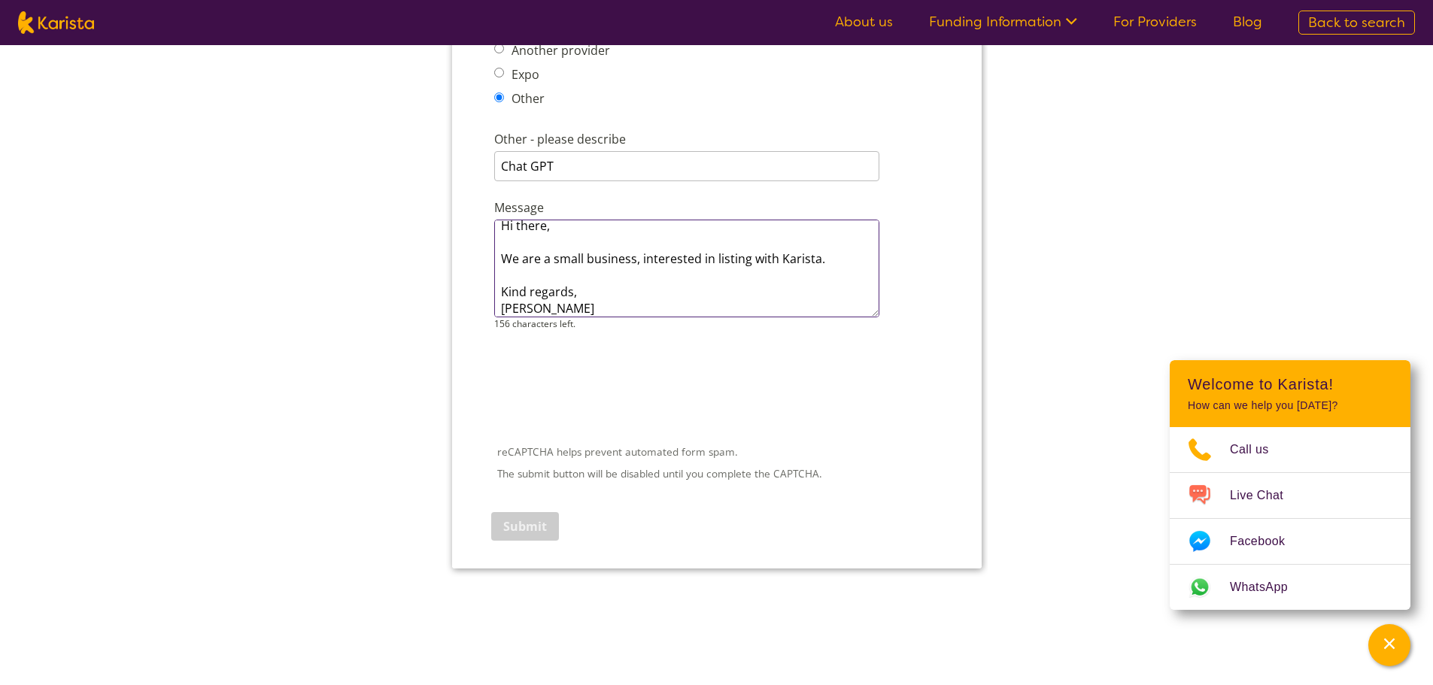
type textarea "Hi there, We are a small business, interested in listing with Karista. Kind reg…"
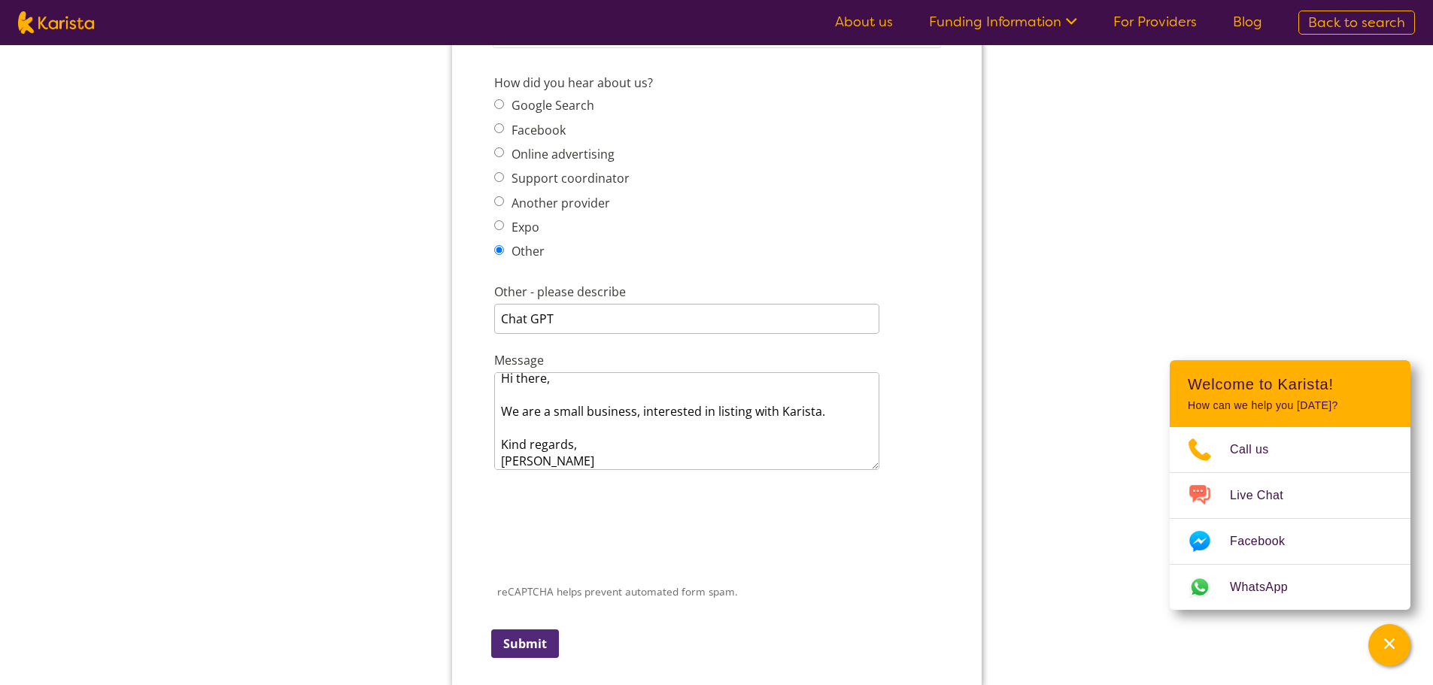
scroll to position [1986, 0]
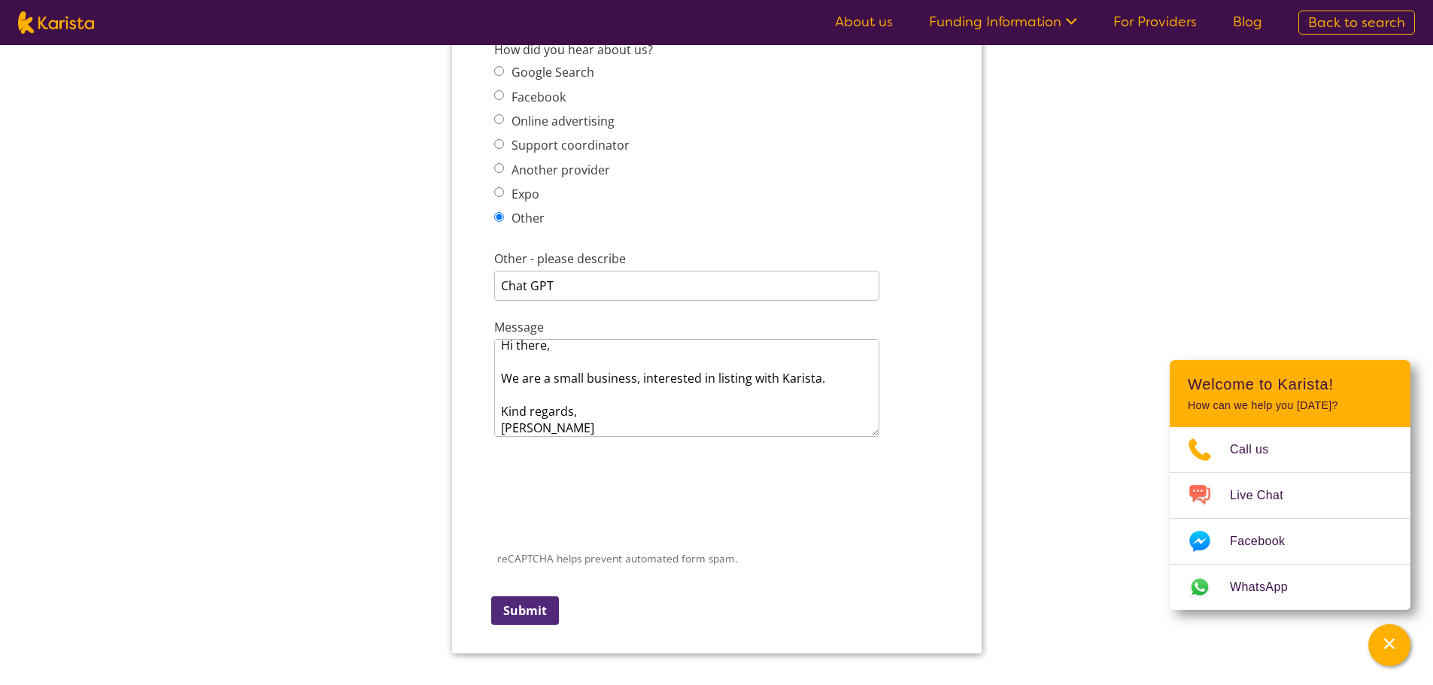
drag, startPoint x: 548, startPoint y: 598, endPoint x: 836, endPoint y: -1414, distance: 2032.4
click at [548, 598] on input "Submit" at bounding box center [524, 610] width 68 height 29
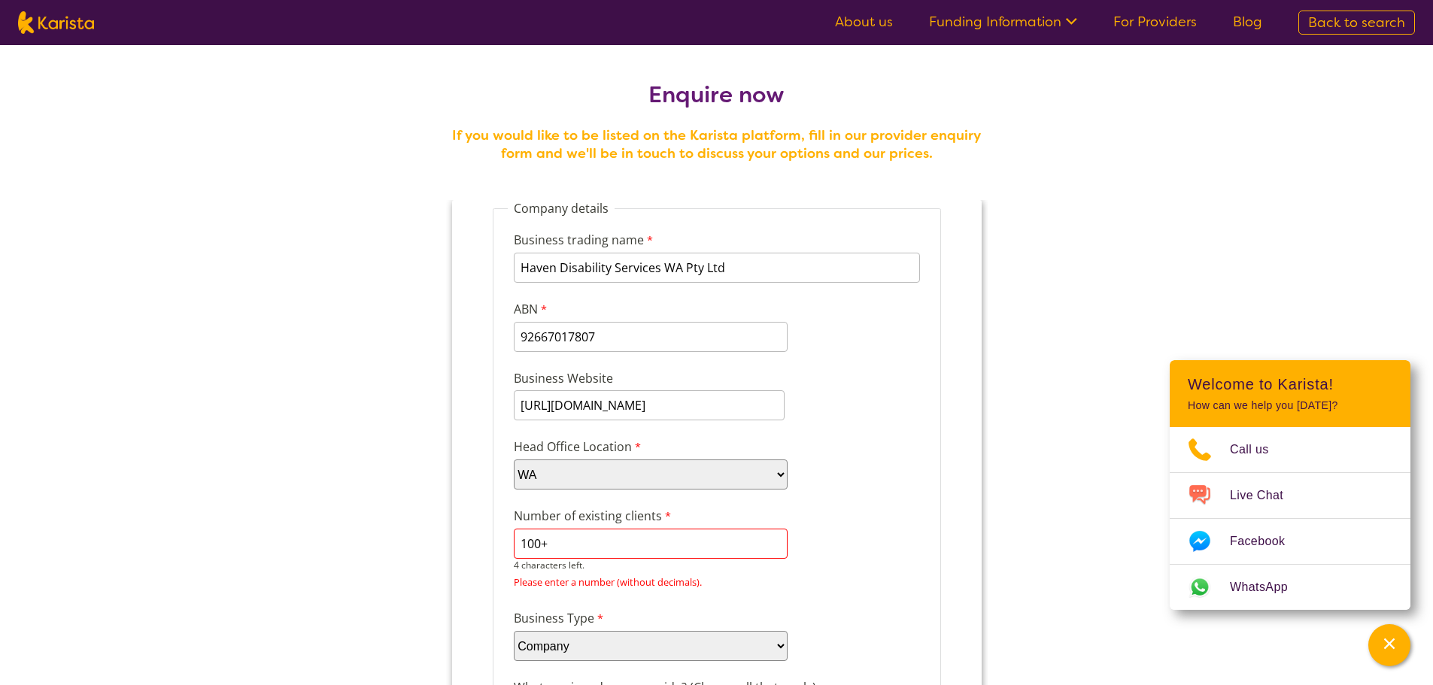
scroll to position [75, 0]
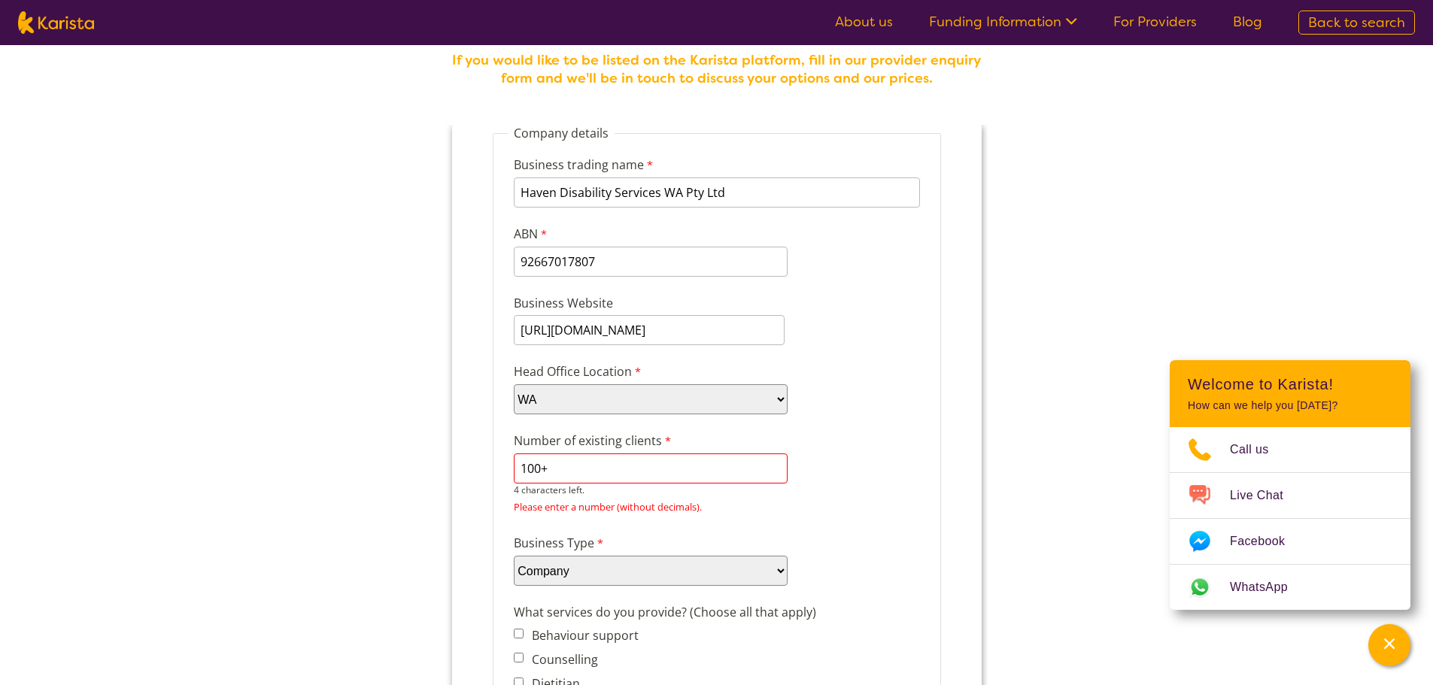
click at [699, 468] on input "100+" at bounding box center [650, 469] width 274 height 30
drag, startPoint x: 541, startPoint y: 469, endPoint x: 557, endPoint y: 471, distance: 16.6
click at [557, 471] on input "100+" at bounding box center [650, 469] width 274 height 30
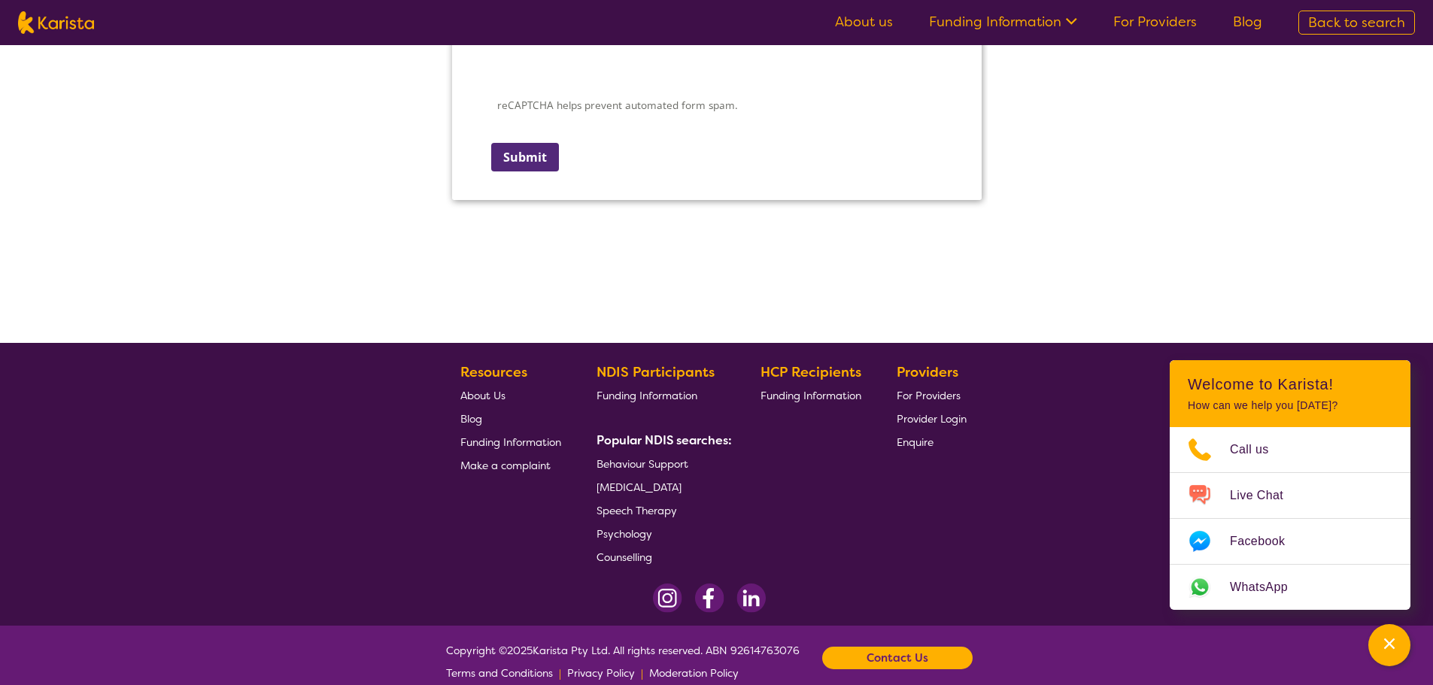
scroll to position [2245, 0]
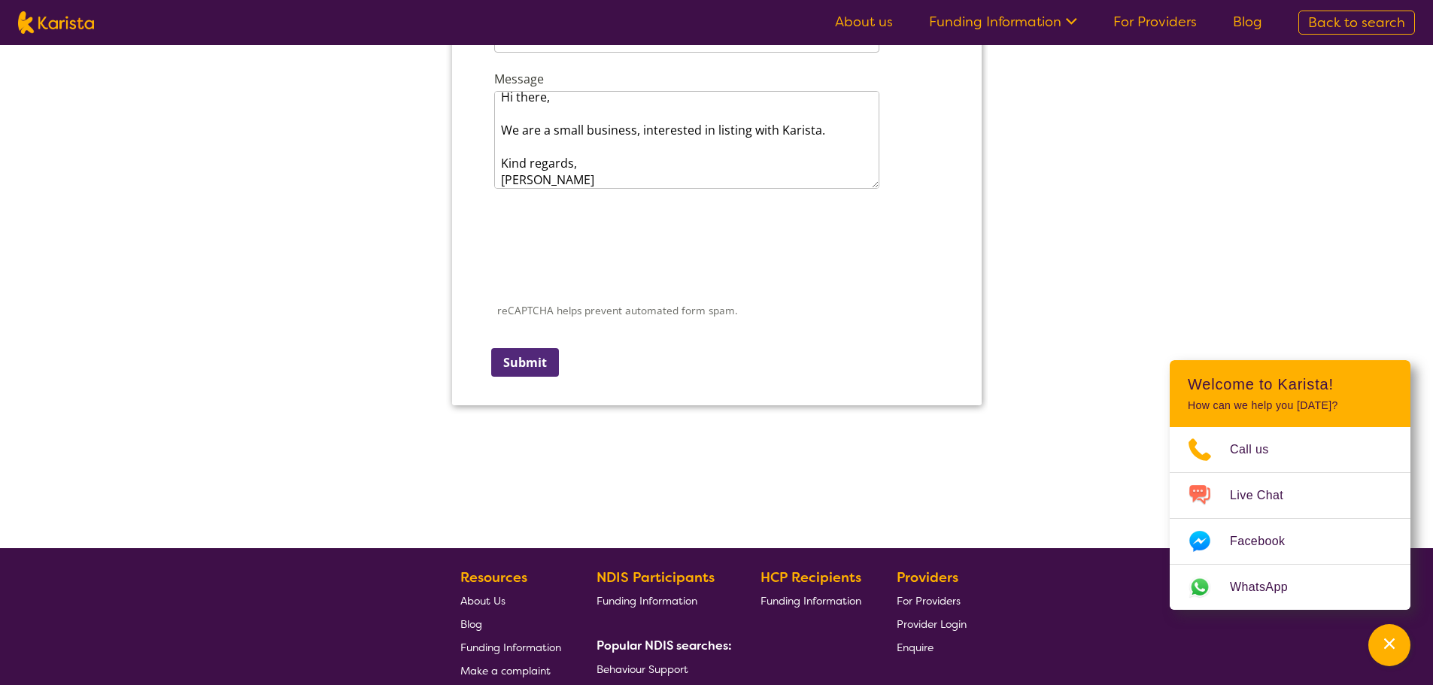
type input "100"
click at [545, 375] on input "Submit" at bounding box center [524, 362] width 68 height 29
